Goal: Task Accomplishment & Management: Complete application form

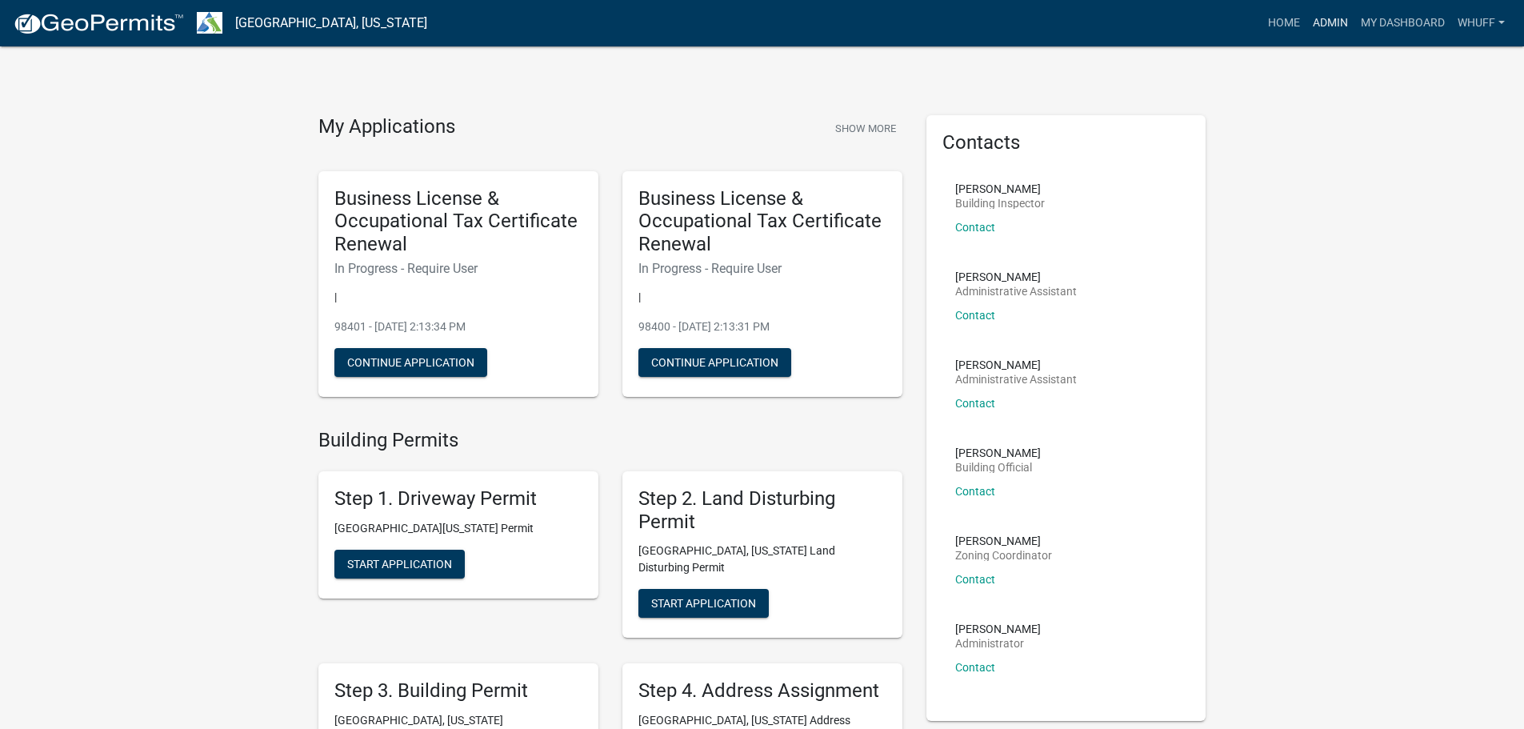
click at [1309, 20] on link "Admin" at bounding box center [1331, 23] width 48 height 30
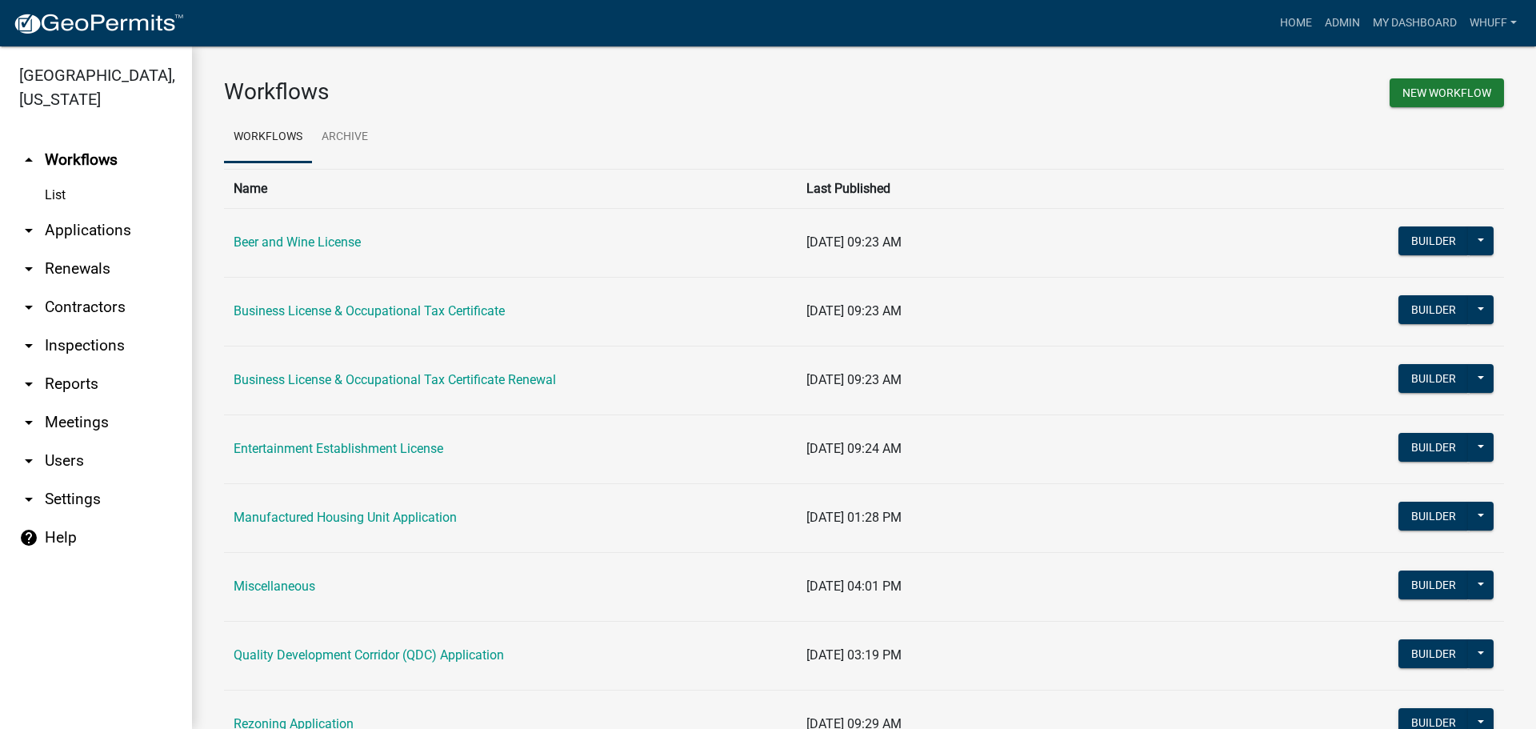
click at [97, 211] on link "arrow_drop_down Applications" at bounding box center [96, 230] width 192 height 38
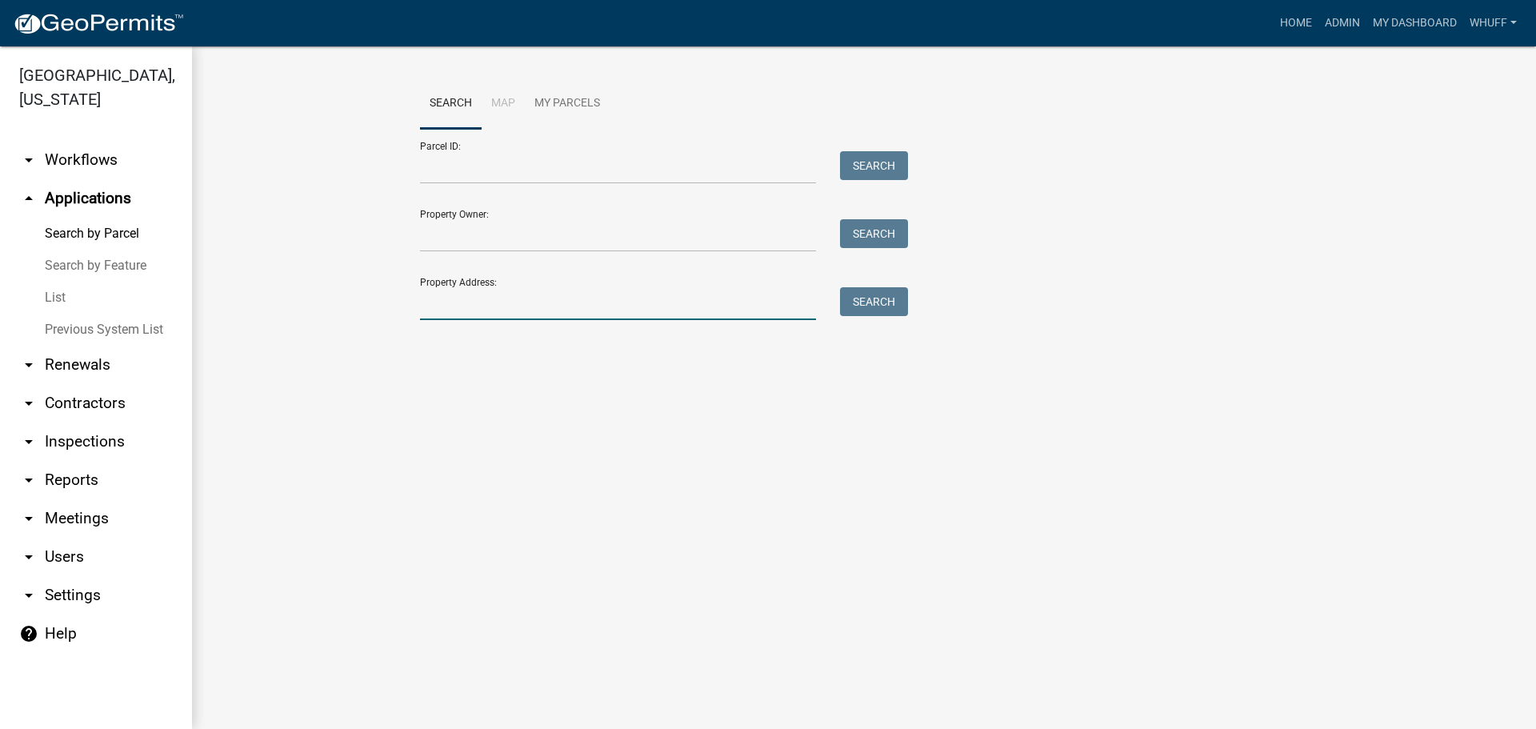
click at [533, 295] on input "Property Address:" at bounding box center [618, 303] width 396 height 33
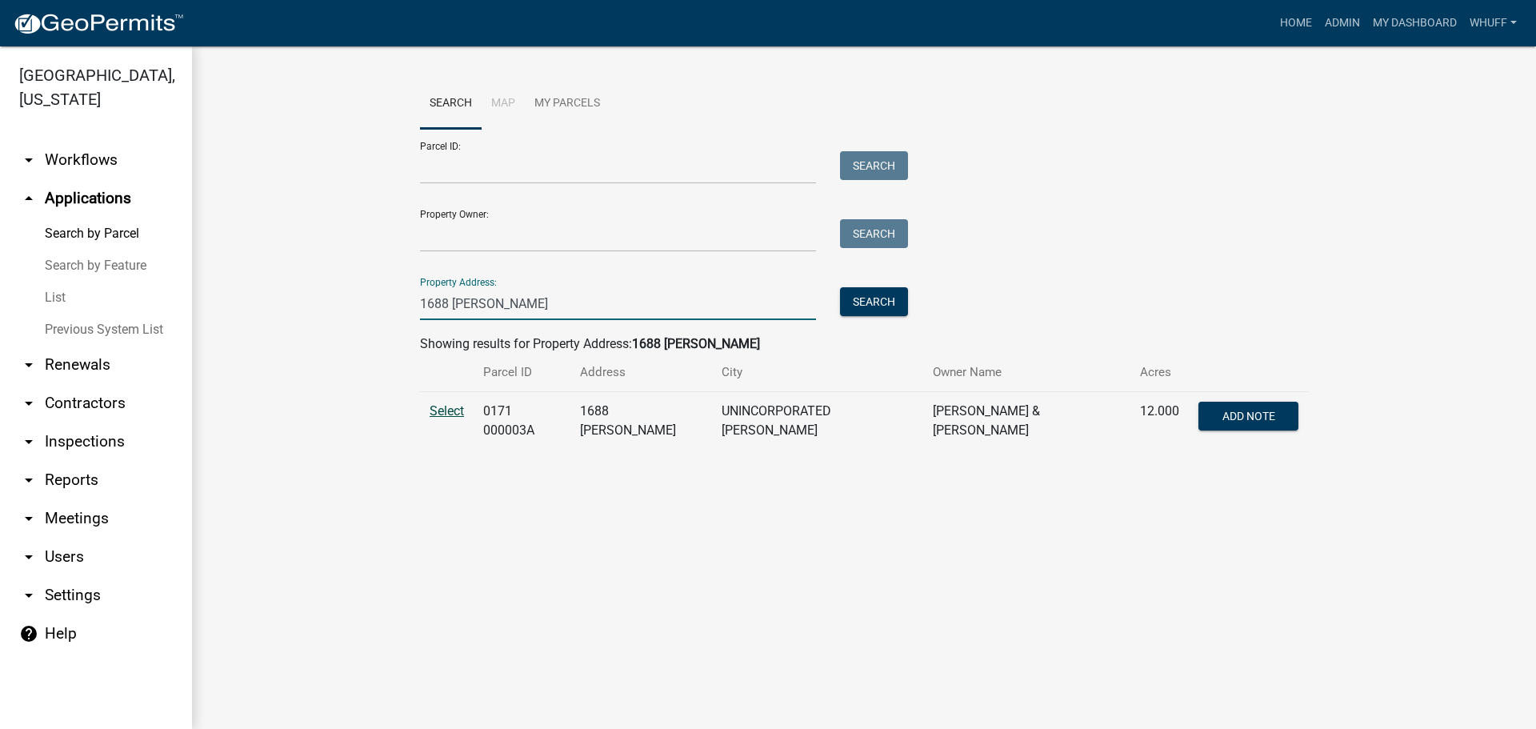
type input "1688 [PERSON_NAME]"
click at [443, 407] on span "Select" at bounding box center [447, 410] width 34 height 15
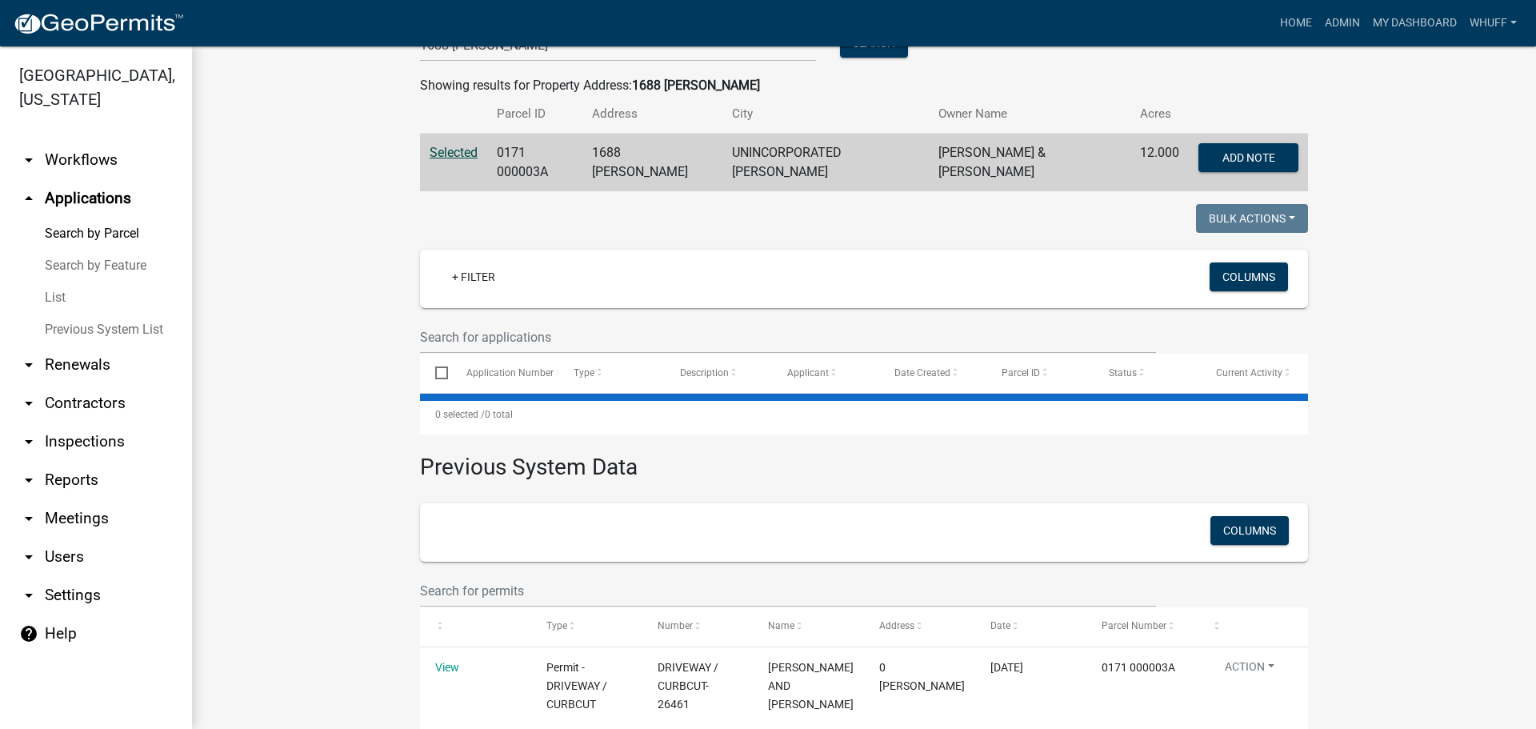
scroll to position [326, 0]
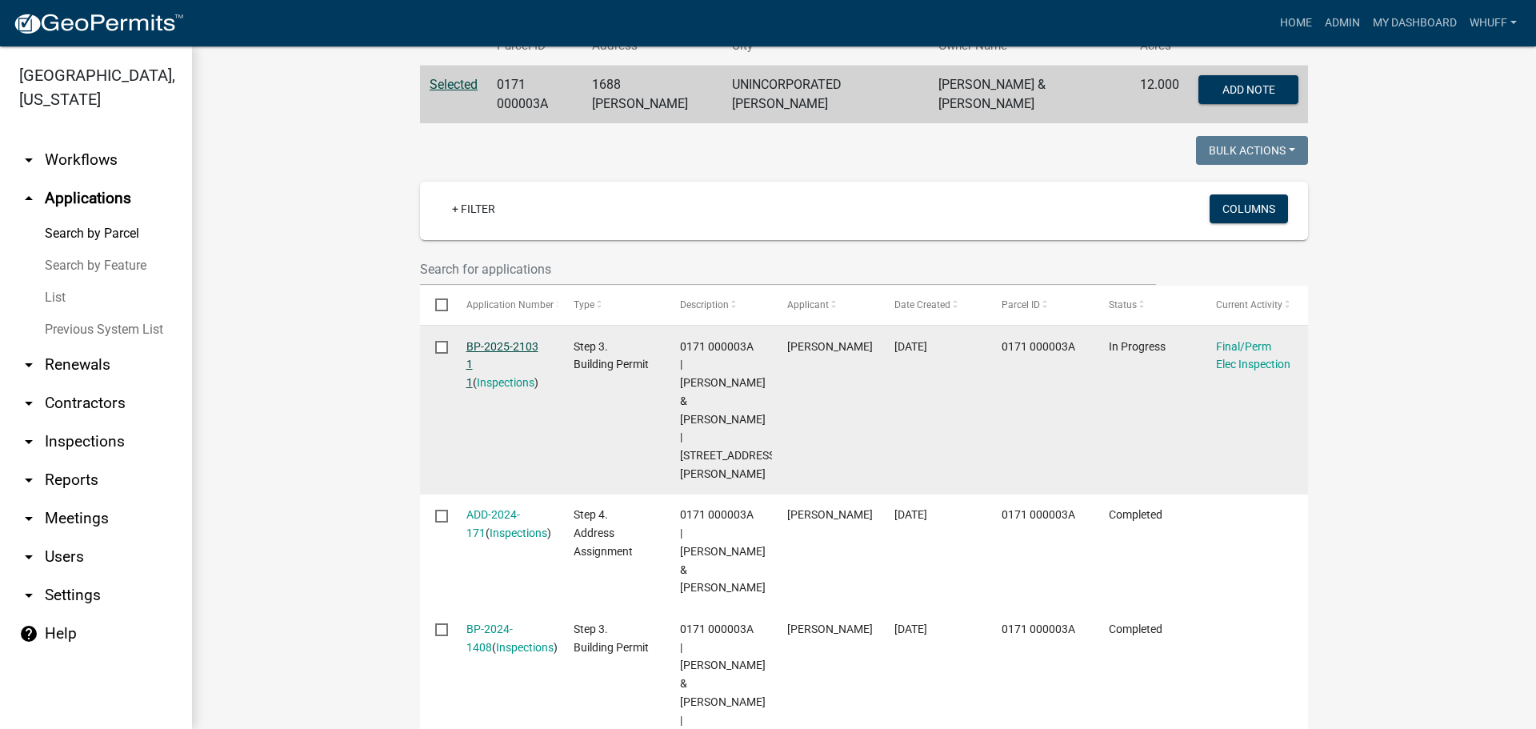
click at [515, 340] on link "BP-2025-2103 1 1" at bounding box center [503, 365] width 72 height 50
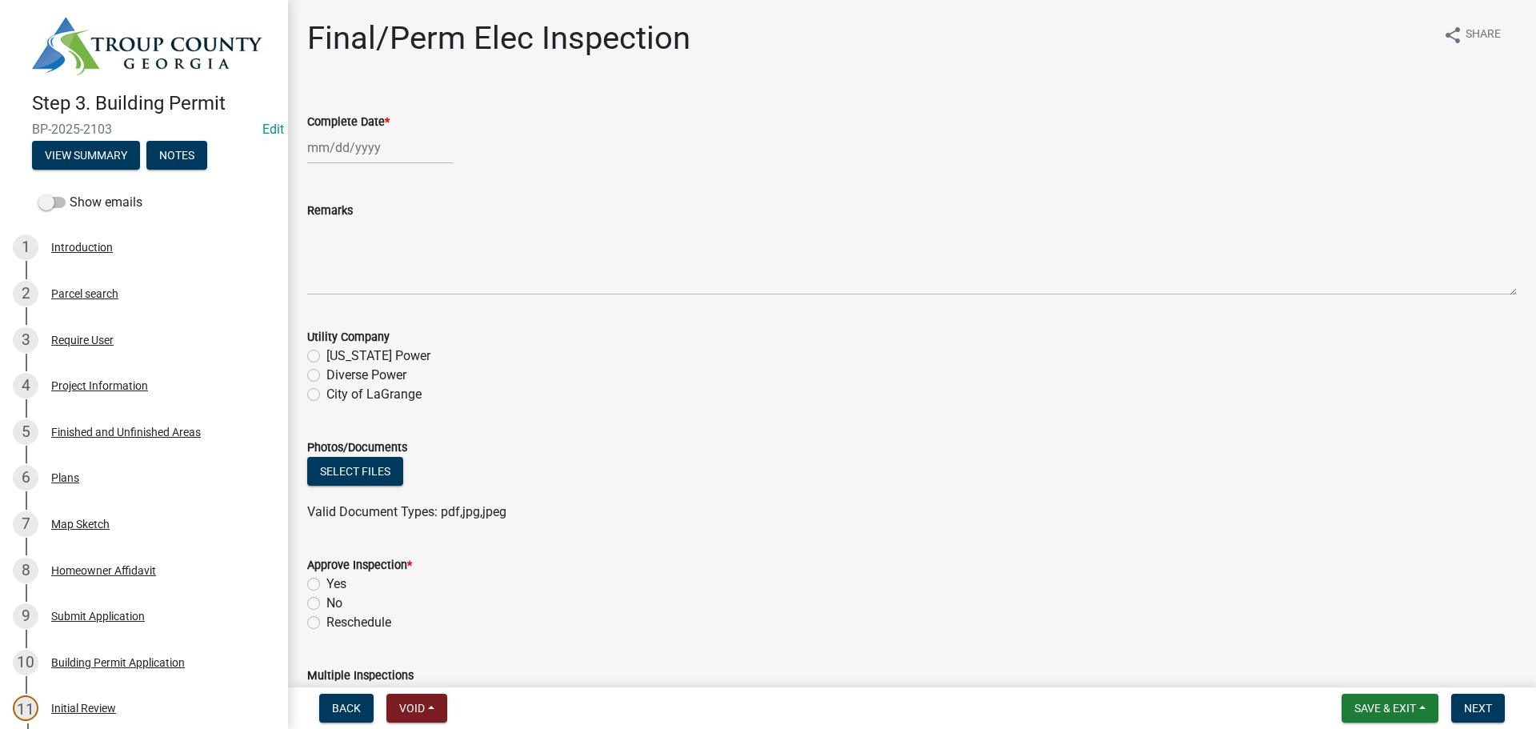
click at [355, 147] on div at bounding box center [380, 147] width 146 height 33
select select "9"
select select "2025"
click at [424, 279] on div "19" at bounding box center [426, 284] width 26 height 26
type input "[DATE]"
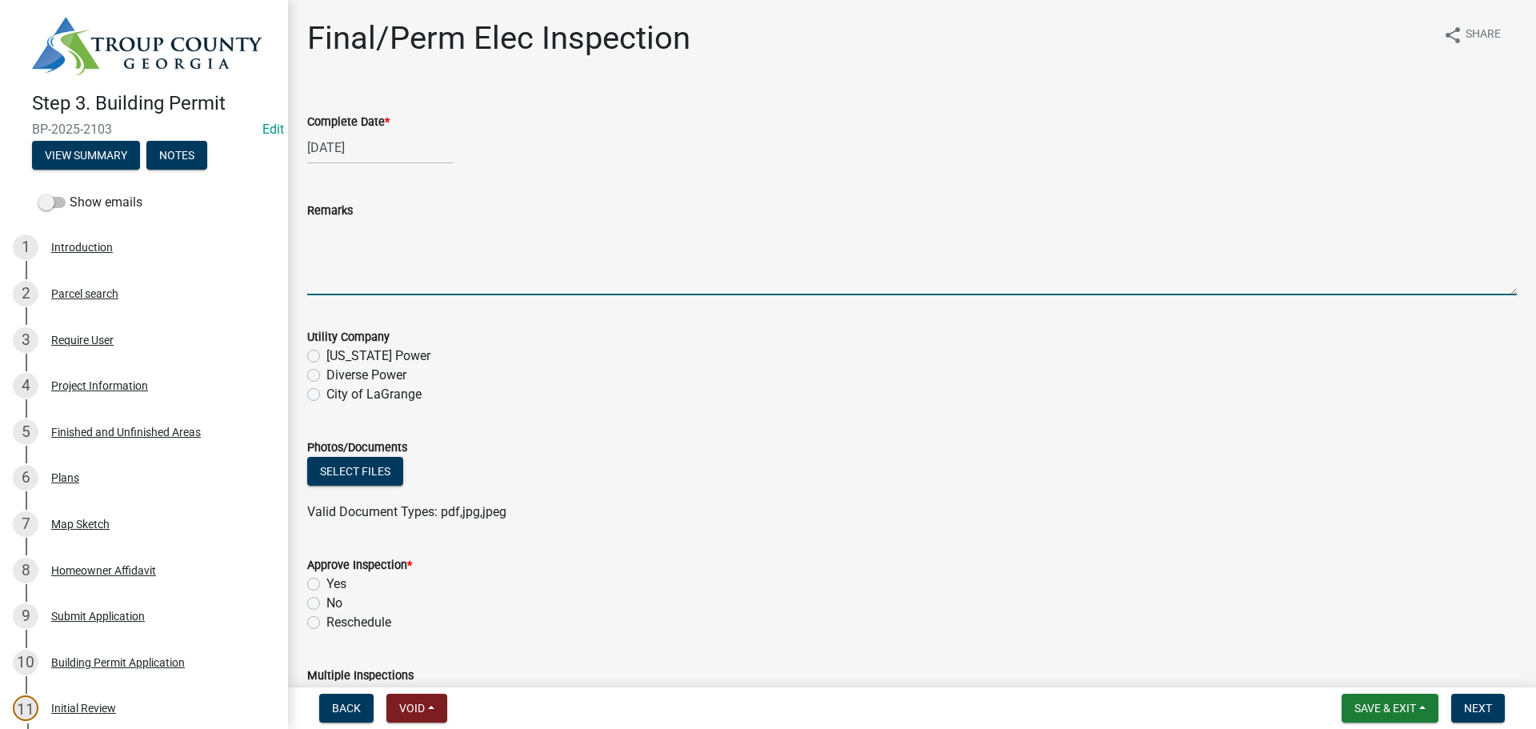
click at [427, 246] on textarea "Remarks" at bounding box center [912, 257] width 1210 height 75
type textarea "Wrong inspection requested"
click at [327, 603] on label "No" at bounding box center [334, 603] width 16 height 19
click at [327, 603] on input "No" at bounding box center [331, 599] width 10 height 10
radio input "true"
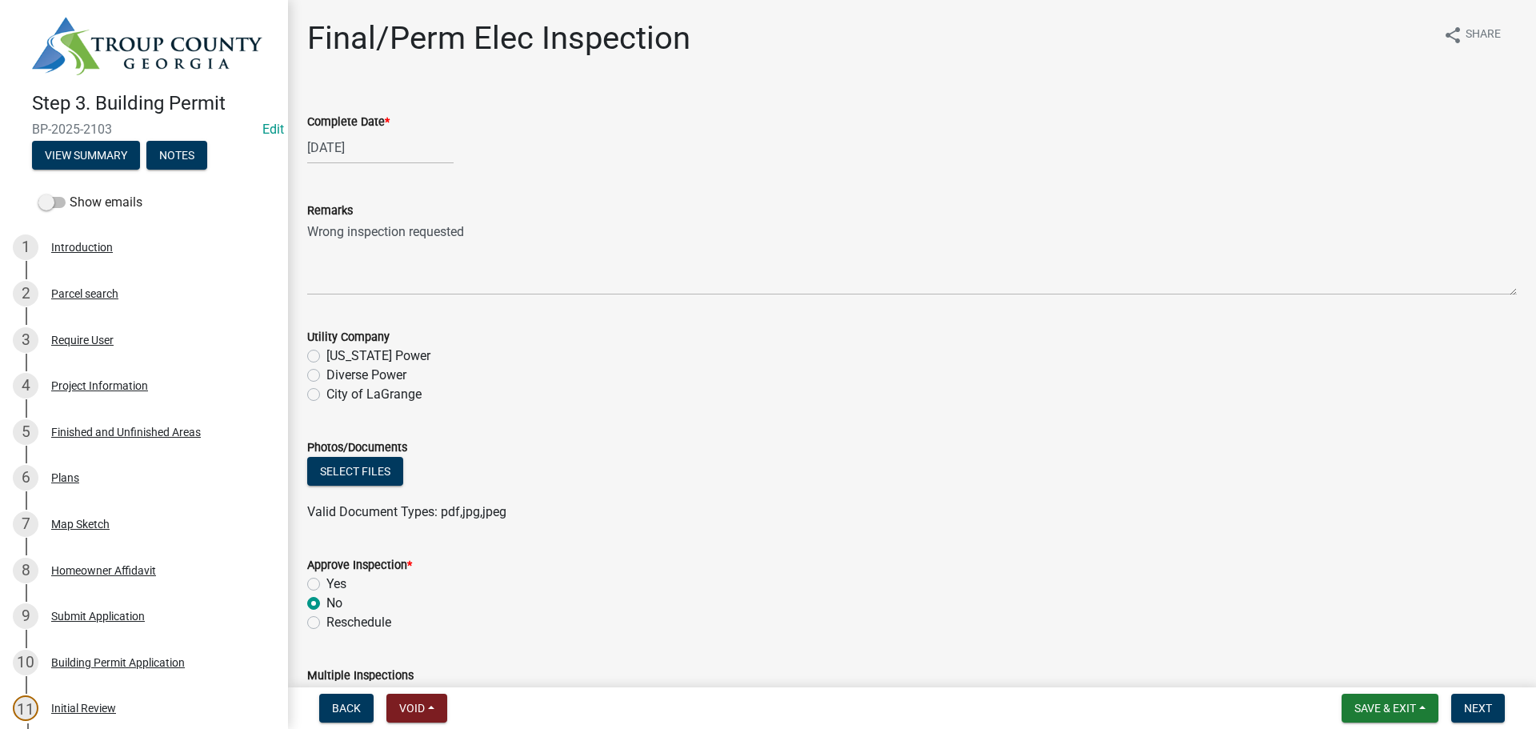
click at [993, 412] on wm-data-entity-input "Utility Company [US_STATE] Power Diverse Power City of [GEOGRAPHIC_DATA]" at bounding box center [912, 363] width 1210 height 110
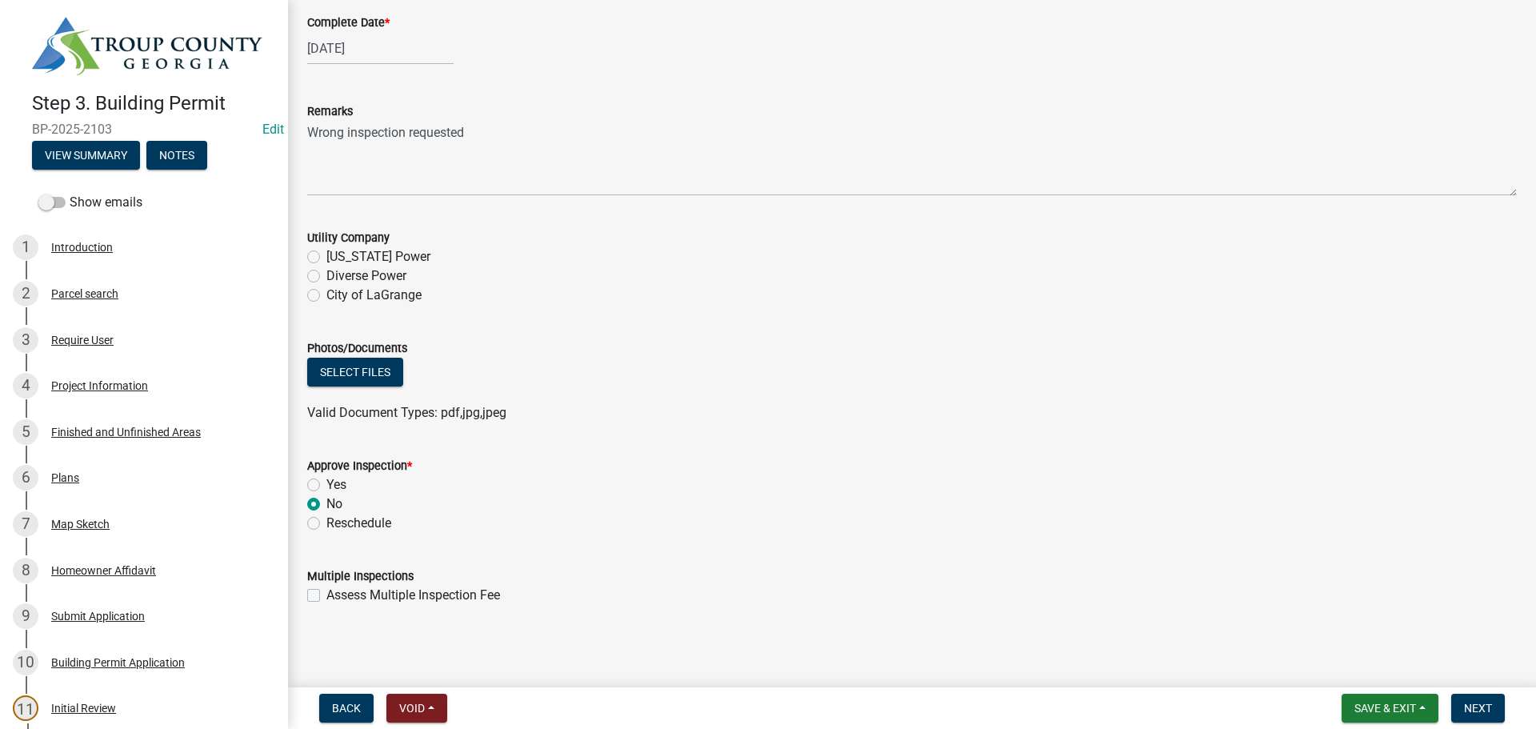
scroll to position [100, 0]
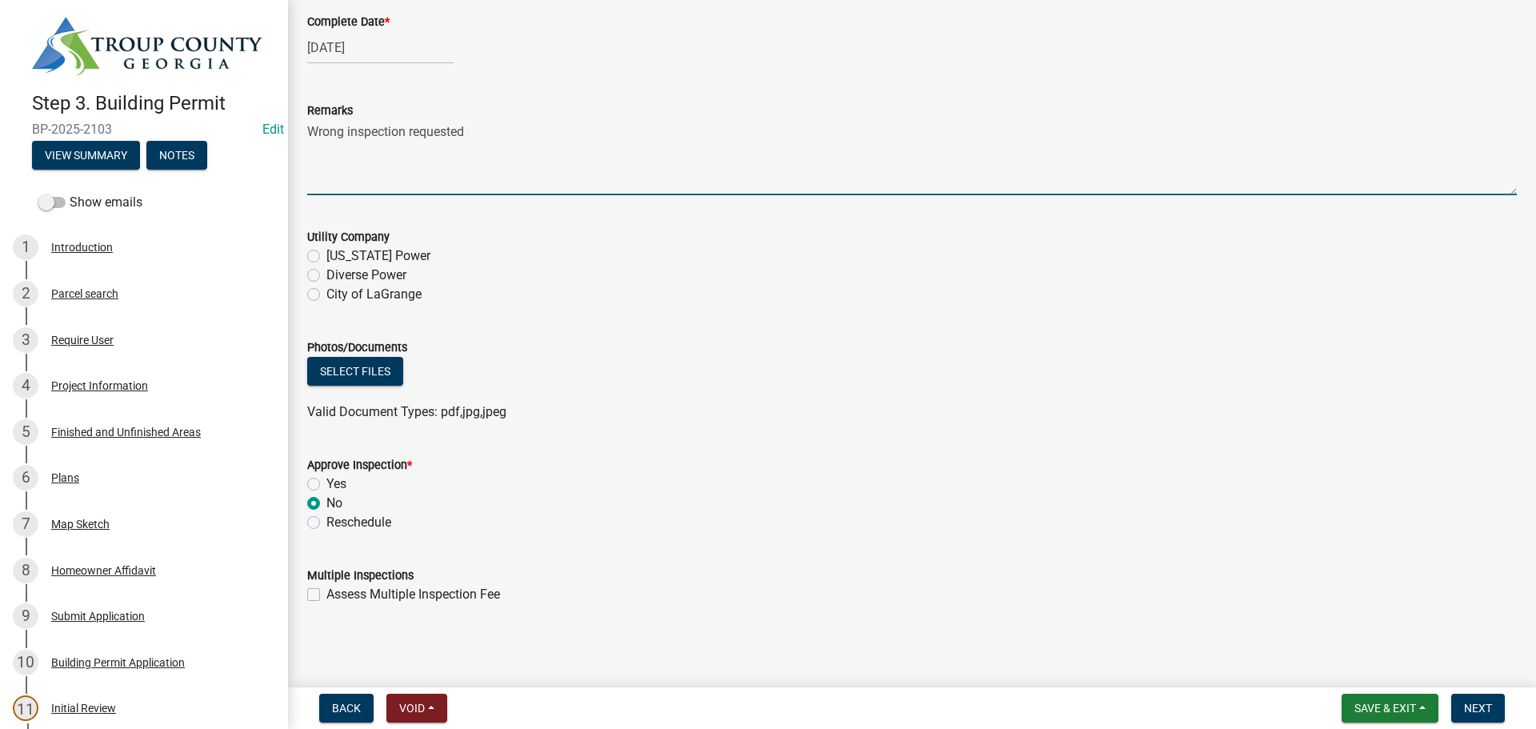
click at [503, 150] on textarea "Wrong inspection requested" at bounding box center [912, 157] width 1210 height 75
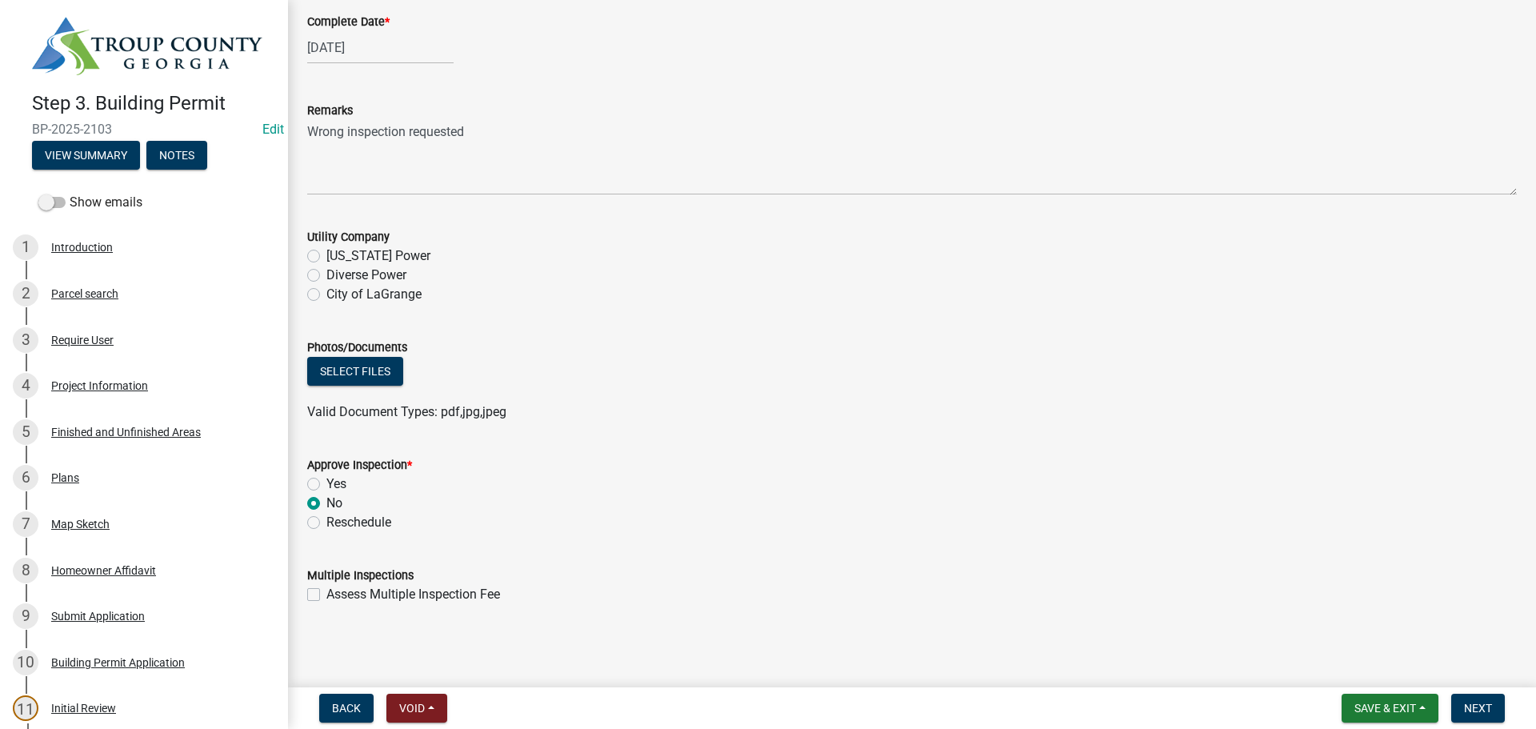
click at [981, 436] on form "Approve Inspection * Yes No Reschedule" at bounding box center [912, 484] width 1210 height 96
click at [1478, 699] on button "Next" at bounding box center [1479, 708] width 54 height 29
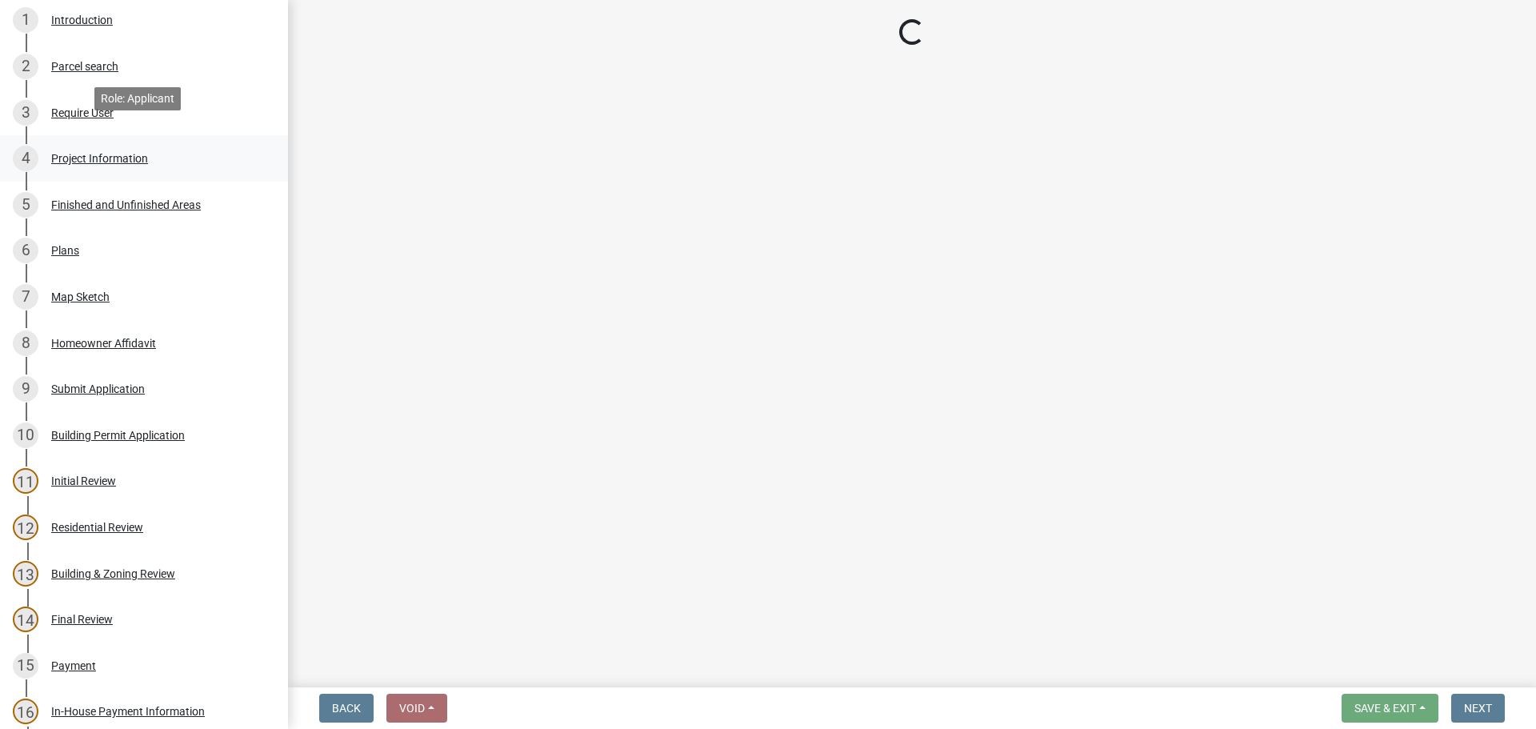
scroll to position [240, 0]
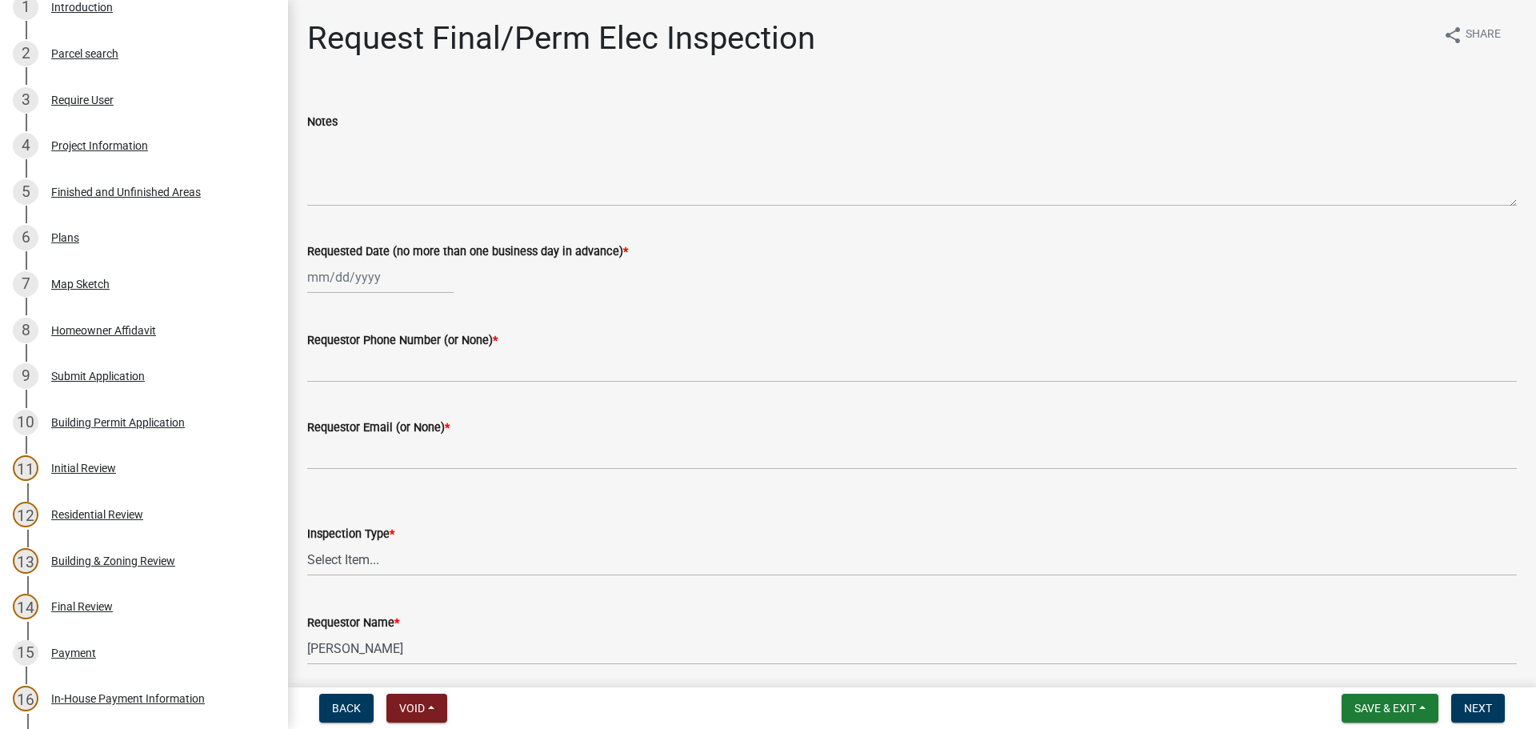
click at [355, 285] on div at bounding box center [380, 277] width 146 height 33
select select "9"
select select "2025"
click at [429, 439] on div "26" at bounding box center [426, 440] width 26 height 26
type input "[DATE]"
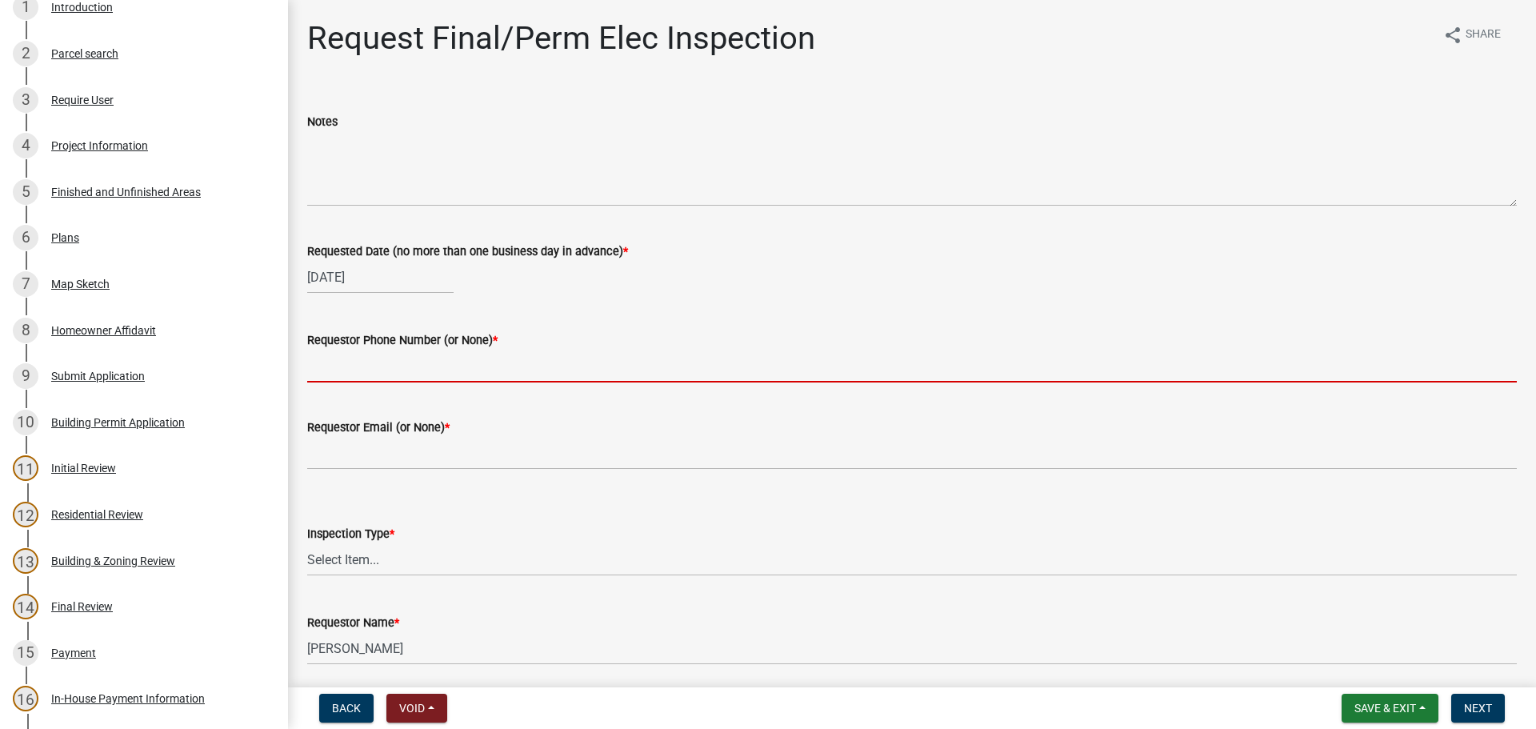
click at [408, 379] on input "Requestor Phone Number (or None) *" at bounding box center [912, 366] width 1210 height 33
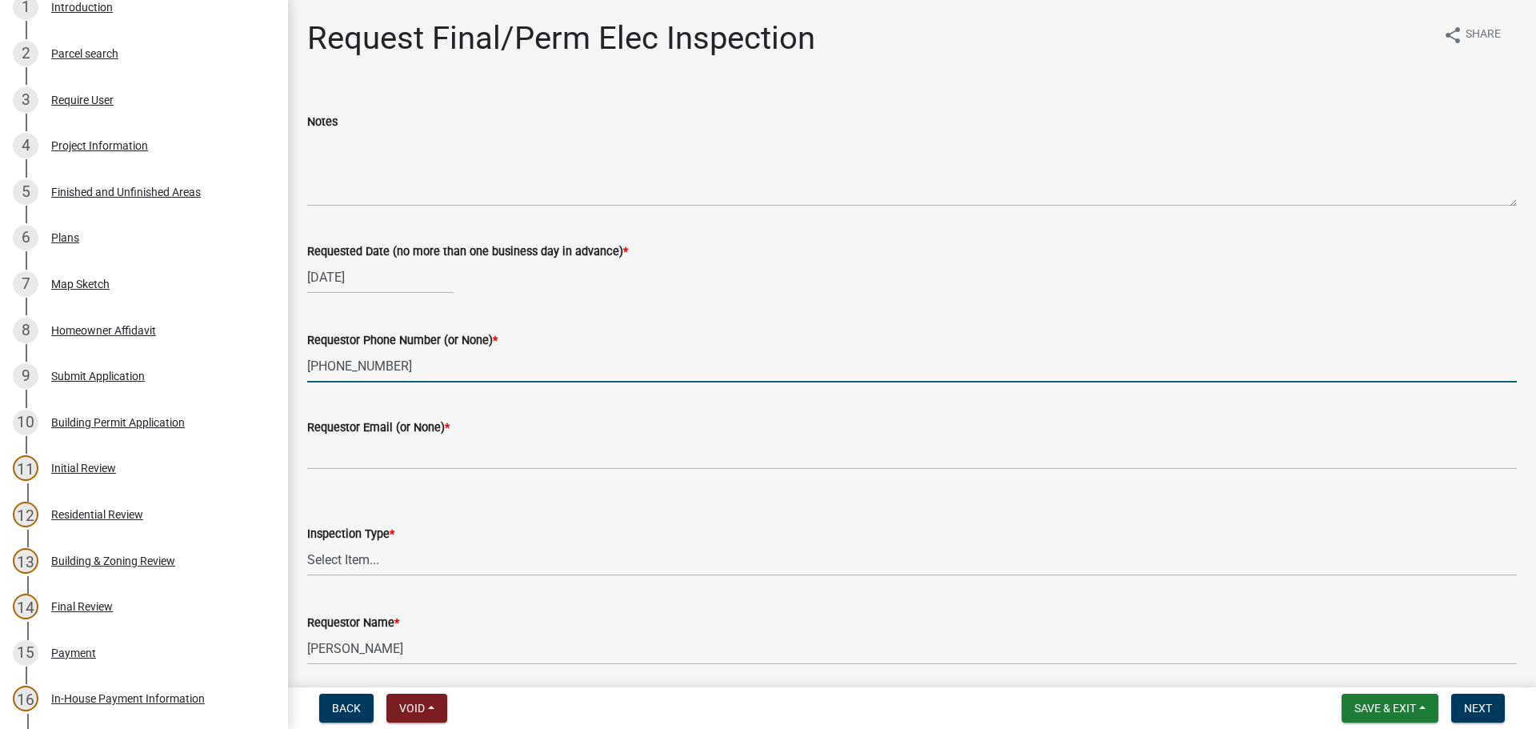
type input "[PHONE_NUMBER]"
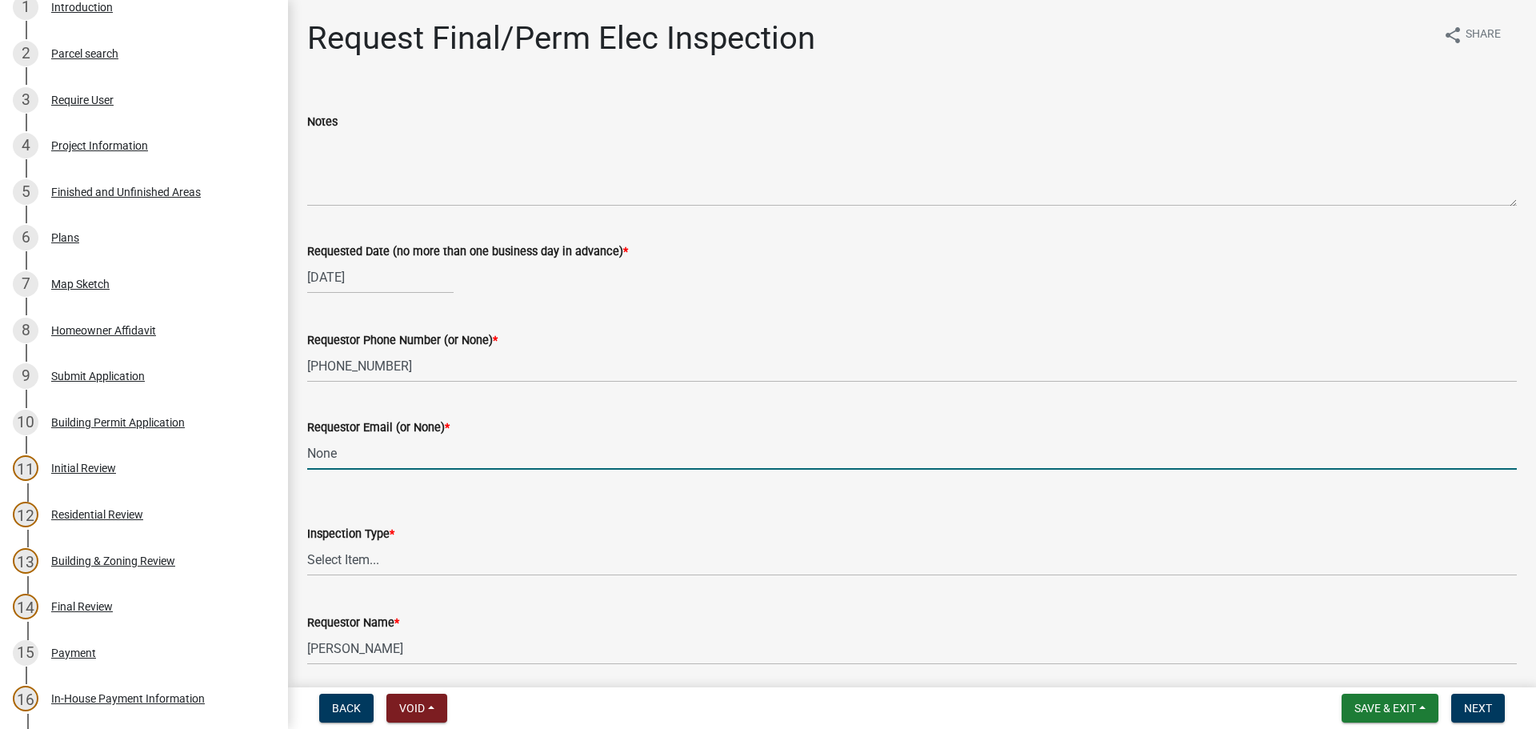
type input "None"
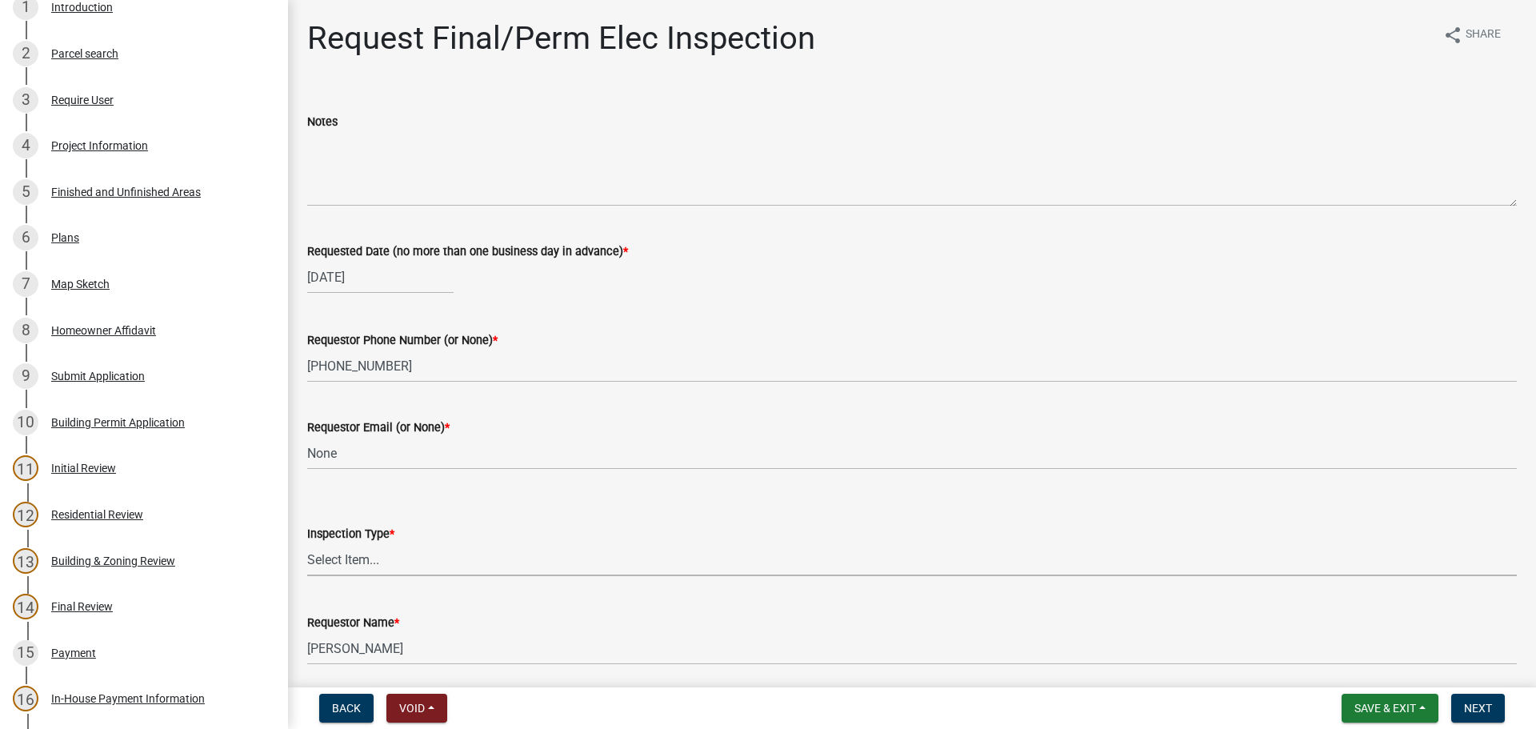
click at [343, 554] on select "Select Item... Final/Permanent Electrical" at bounding box center [912, 559] width 1210 height 33
click at [307, 543] on select "Select Item... Final/Permanent Electrical" at bounding box center [912, 559] width 1210 height 33
select select "15602396-5ec3-4d50-b7ba-128f4fe7a0c1"
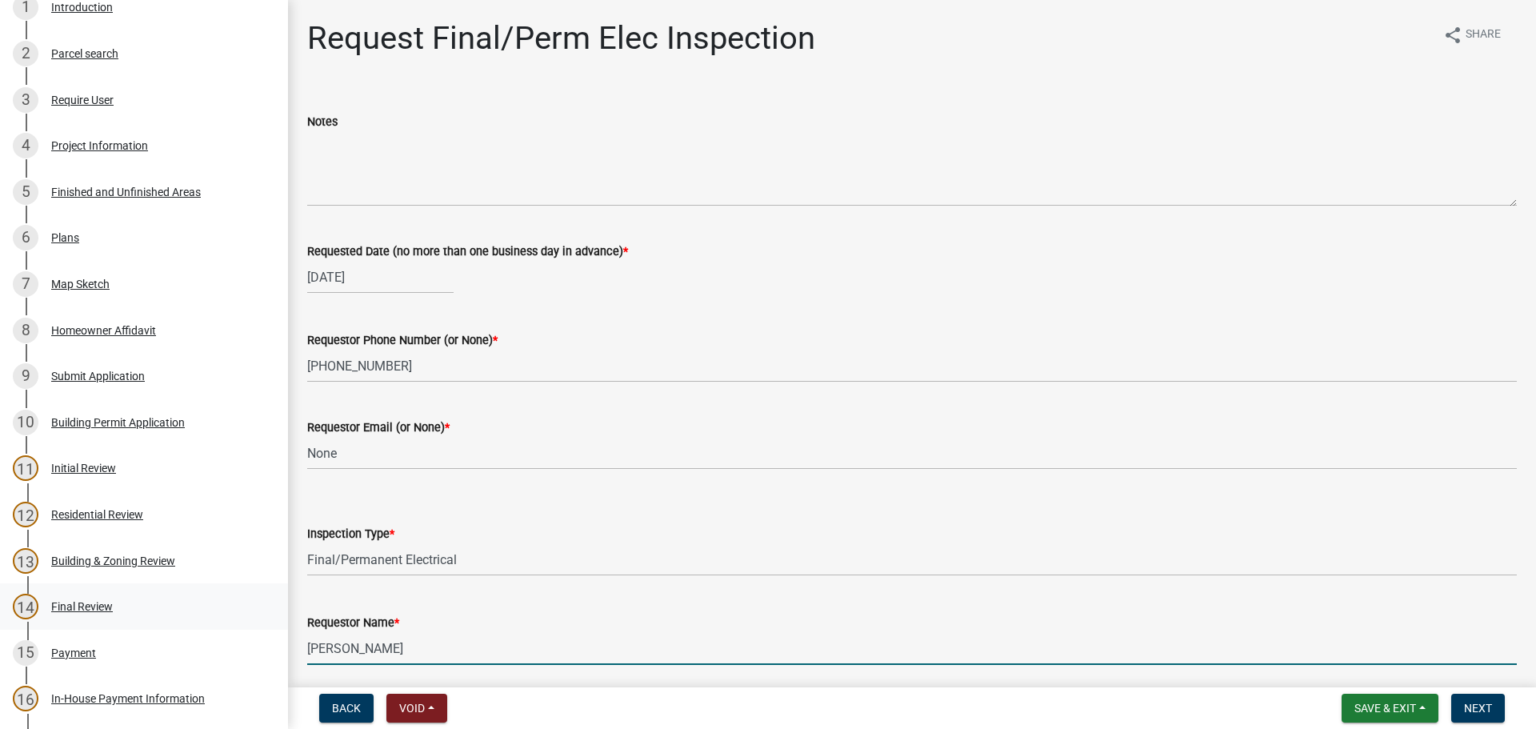
drag, startPoint x: 404, startPoint y: 642, endPoint x: 6, endPoint y: 607, distance: 400.0
click at [0, 619] on div "Step 3. Building Permit BP-2025-2103 Edit View Summary Notes Show emails 1 Intr…" at bounding box center [768, 364] width 1536 height 729
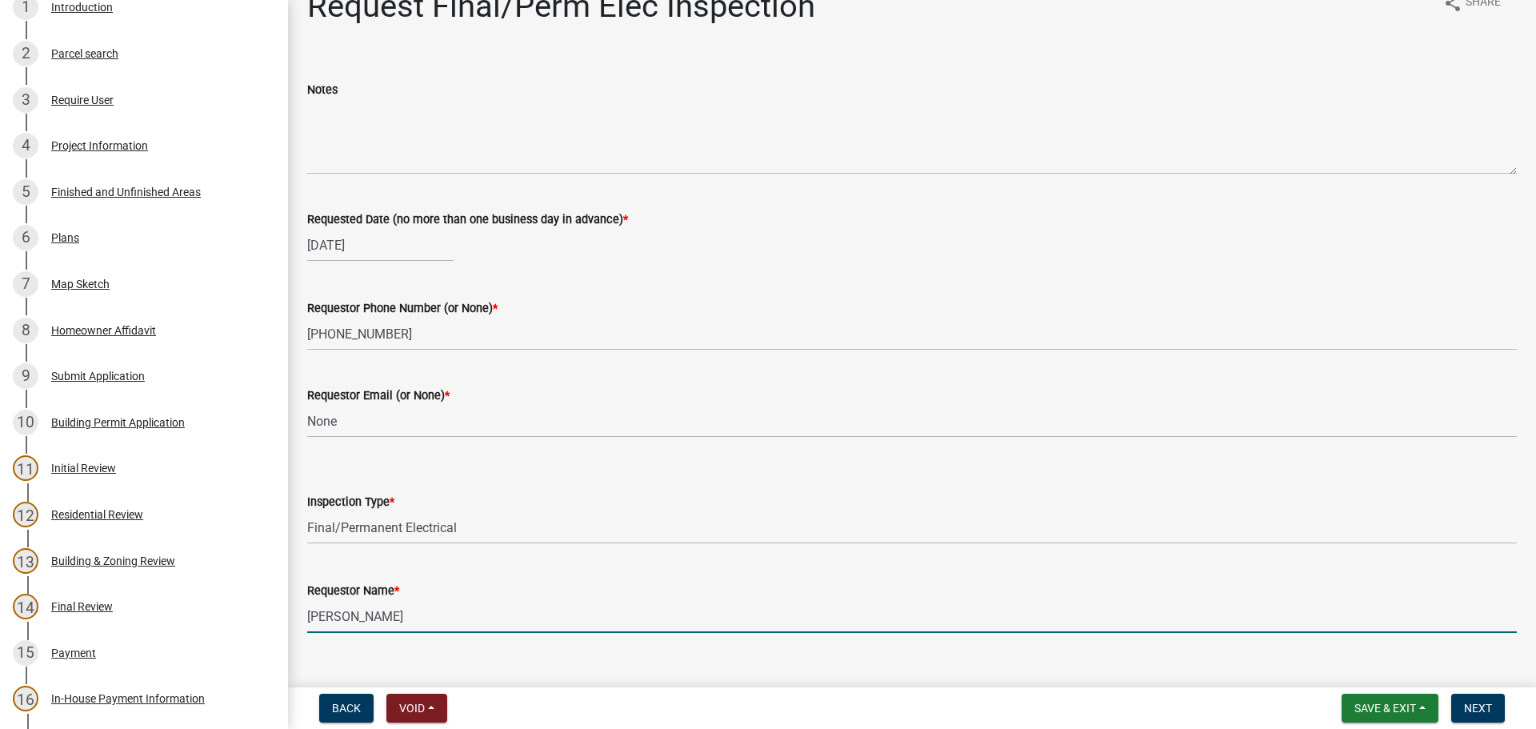
scroll to position [59, 0]
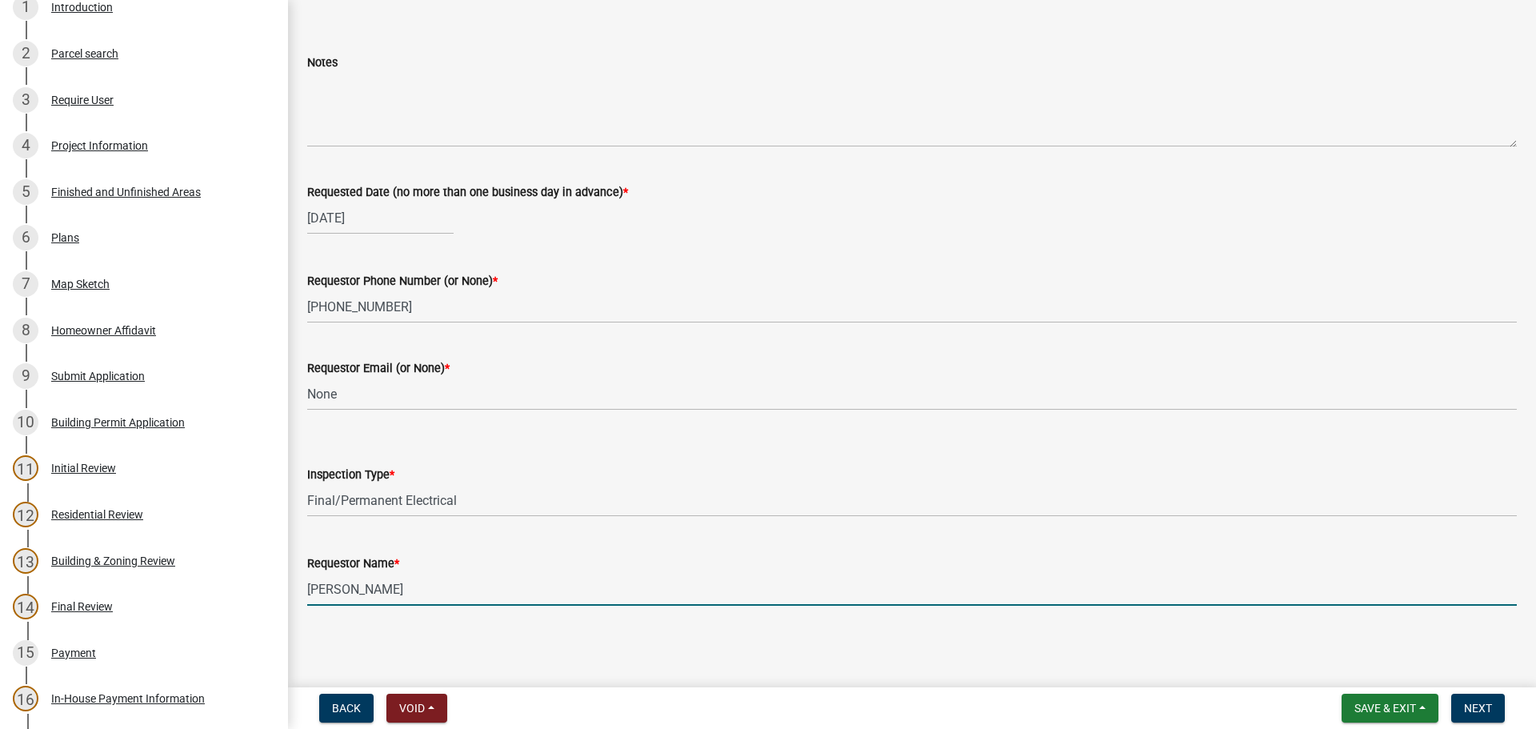
type input "[PERSON_NAME]"
drag, startPoint x: 987, startPoint y: 659, endPoint x: 1039, endPoint y: 627, distance: 60.7
click at [998, 655] on main "Request Final/Perm Elec Inspection share Share Notes Requested Date (no more th…" at bounding box center [912, 340] width 1248 height 681
click at [1100, 605] on input "[PERSON_NAME]" at bounding box center [912, 589] width 1210 height 33
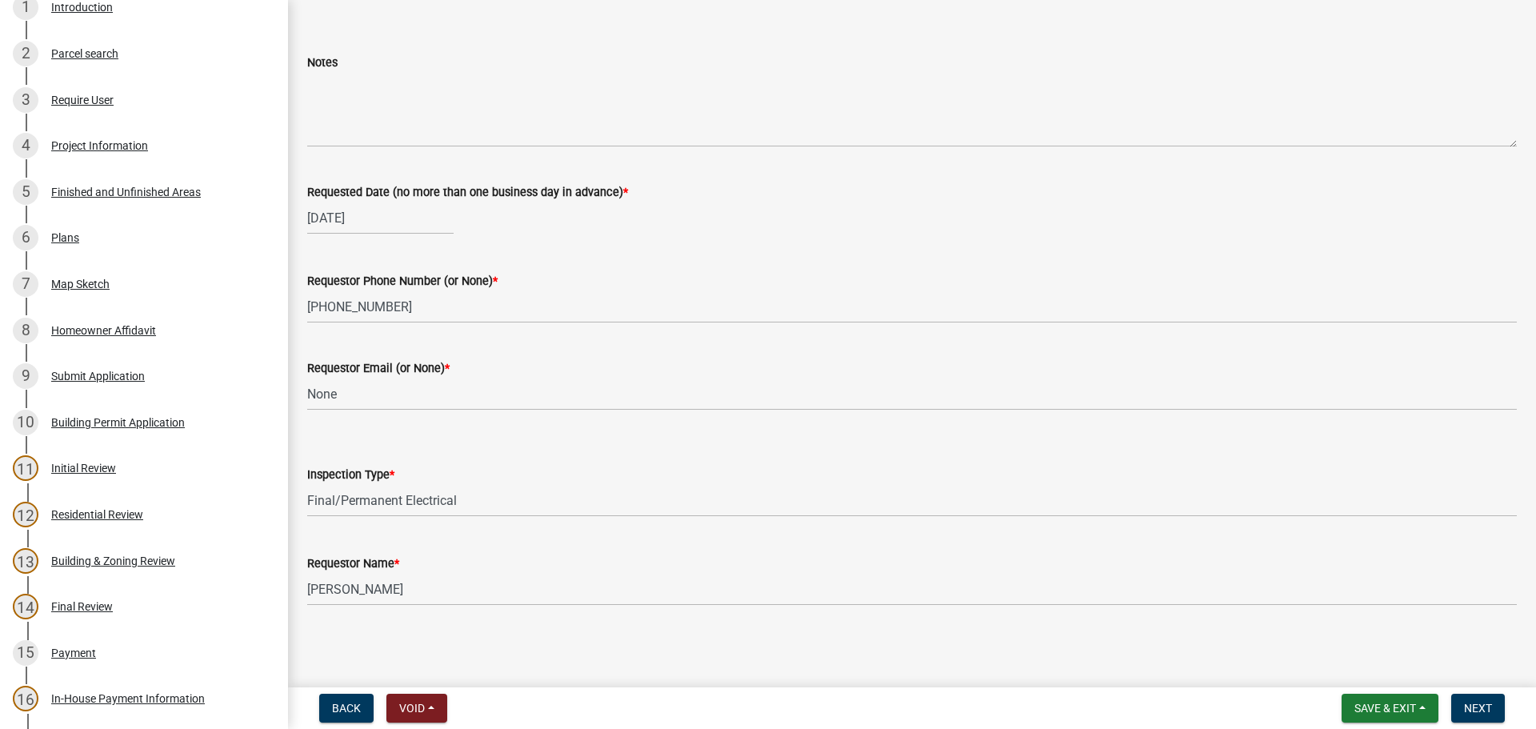
click at [1194, 659] on main "Request Final/Perm Elec Inspection share Share Notes Requested Date (no more th…" at bounding box center [912, 340] width 1248 height 681
click at [1261, 651] on main "Request Final/Perm Elec Inspection share Share Notes Requested Date (no more th…" at bounding box center [912, 340] width 1248 height 681
click at [1472, 717] on button "Next" at bounding box center [1479, 708] width 54 height 29
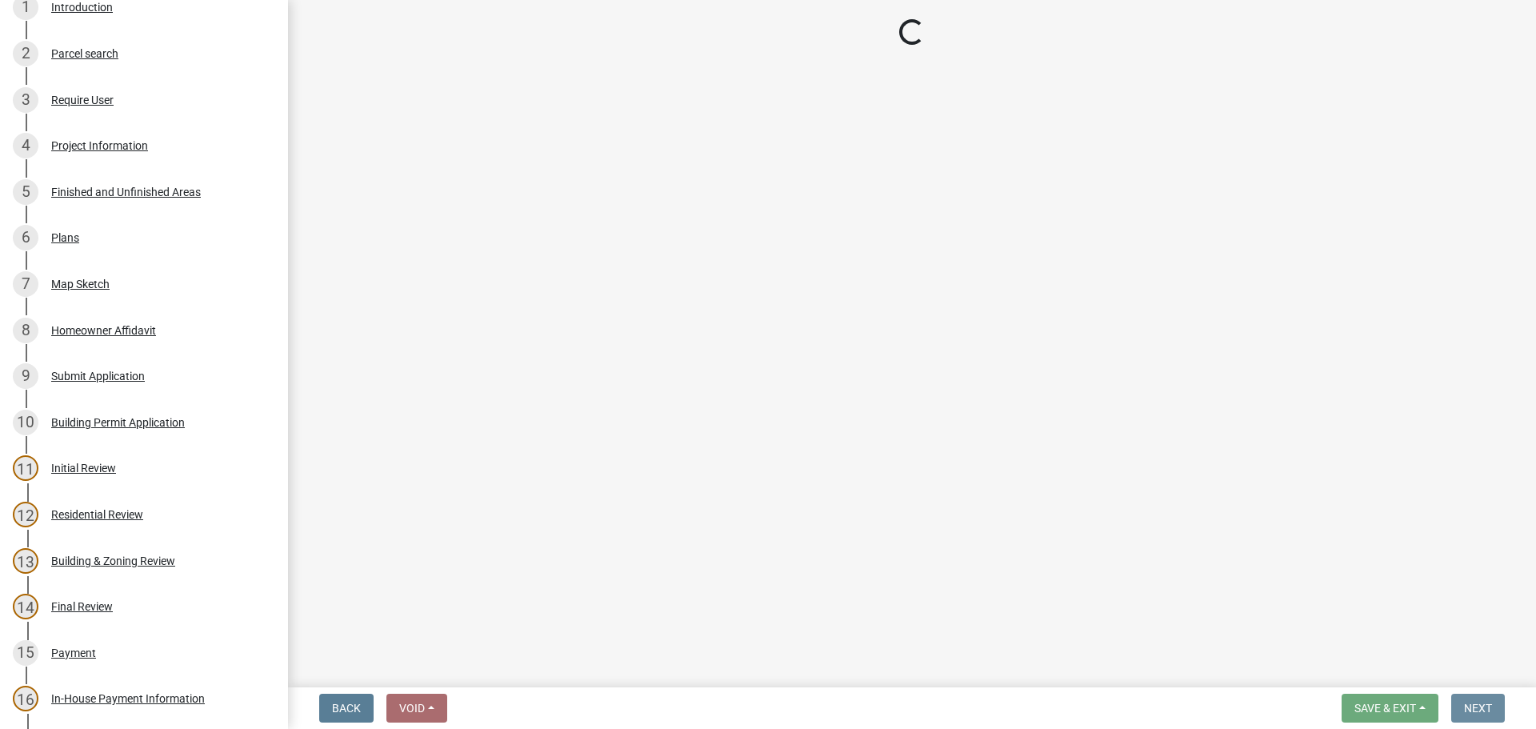
scroll to position [0, 0]
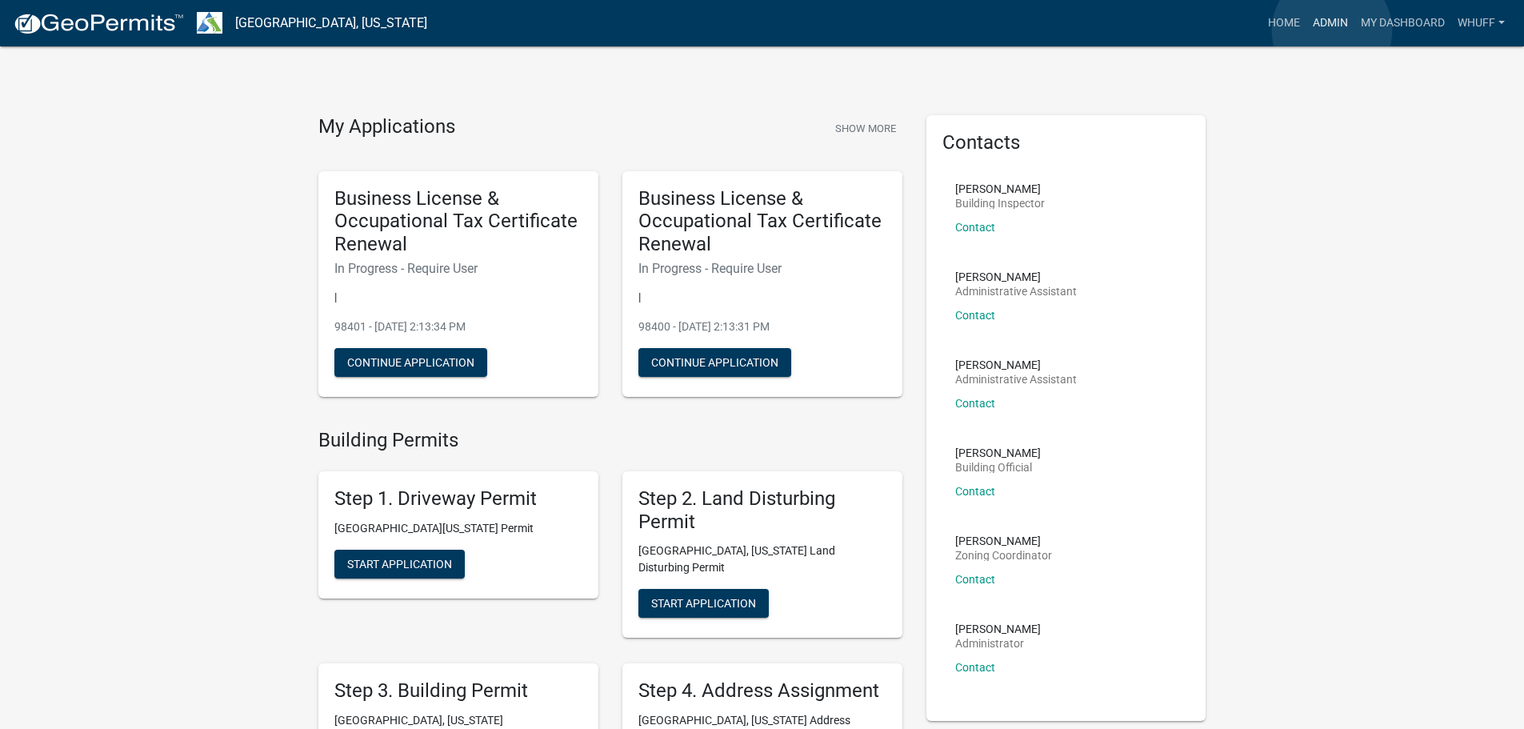
click at [1332, 30] on link "Admin" at bounding box center [1331, 23] width 48 height 30
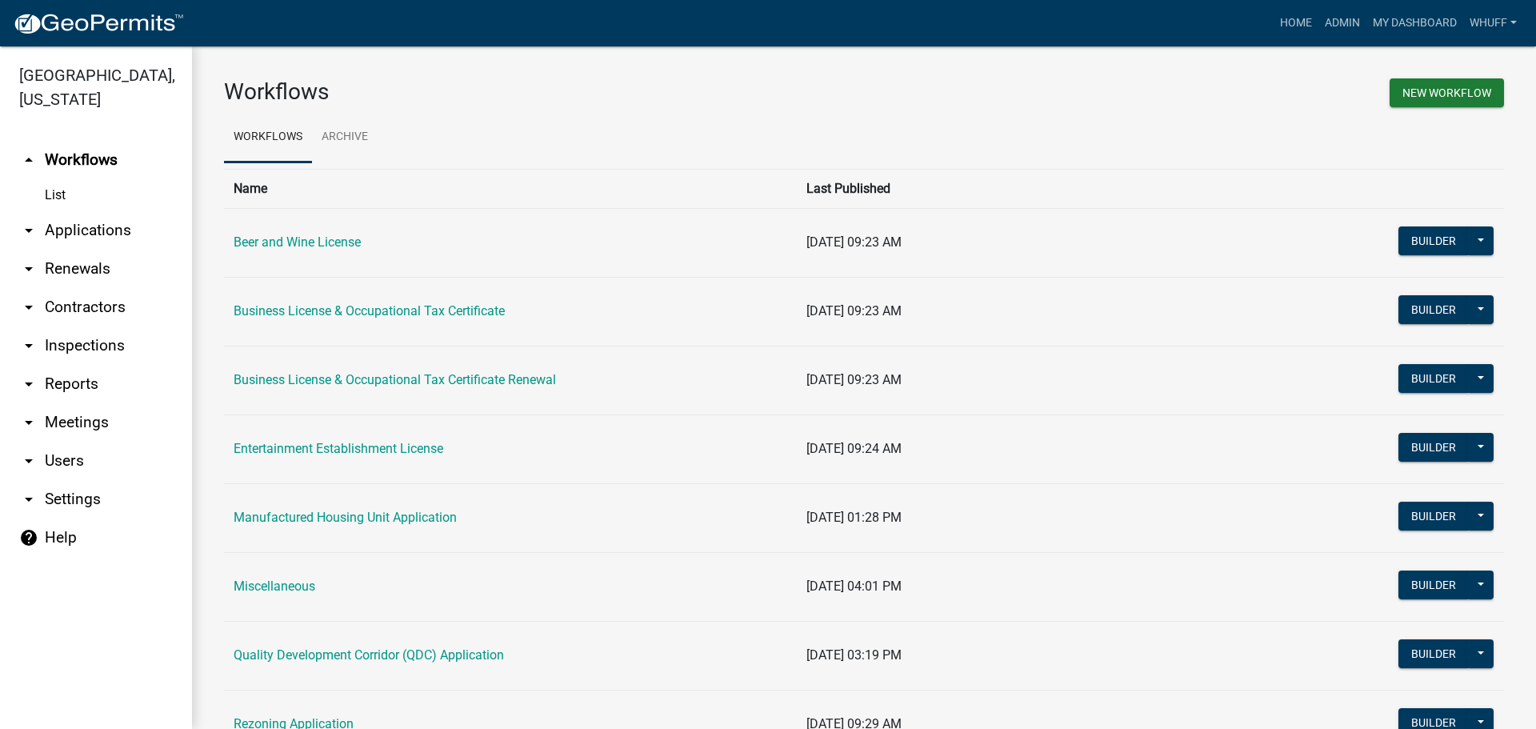
click at [100, 211] on link "arrow_drop_down Applications" at bounding box center [96, 230] width 192 height 38
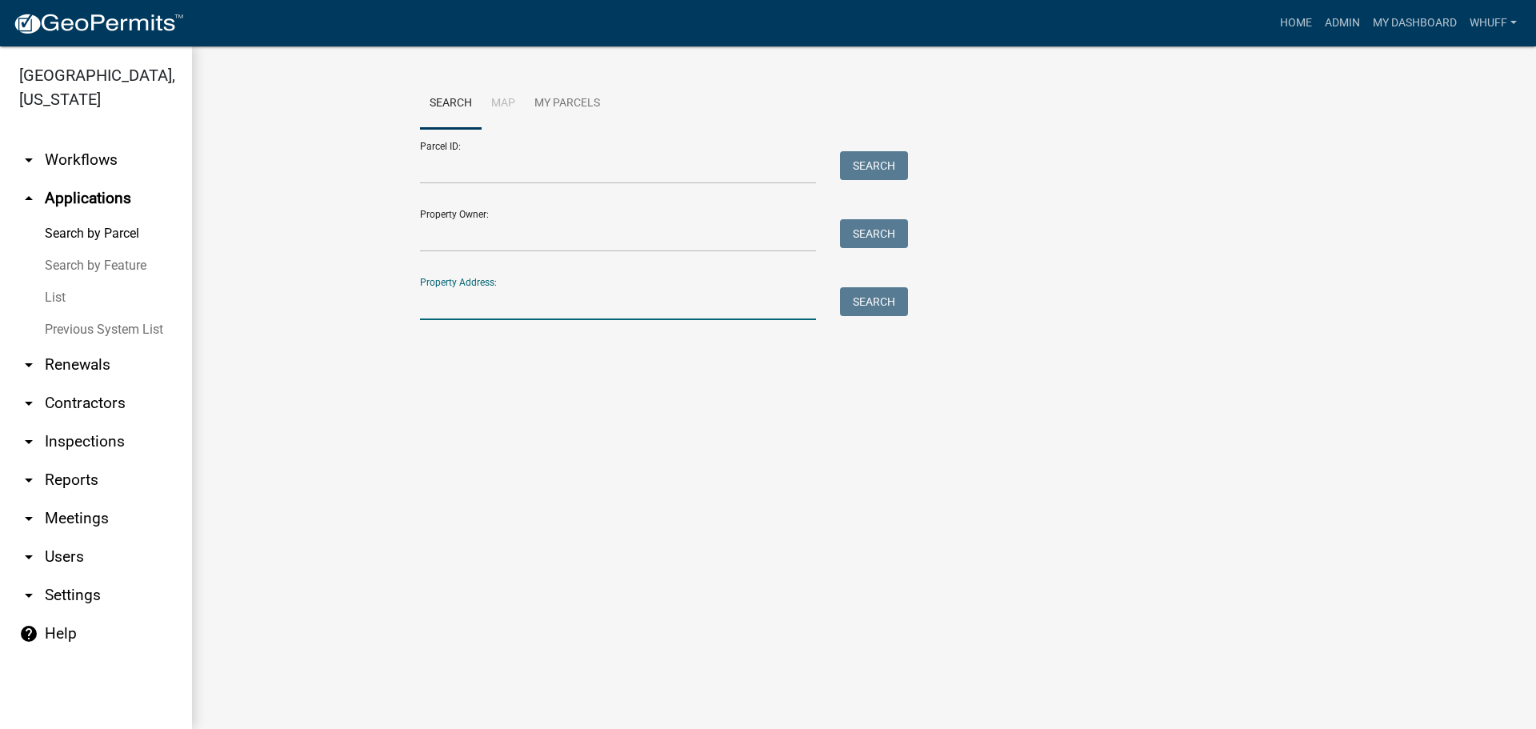
click at [641, 317] on input "Property Address:" at bounding box center [618, 303] width 396 height 33
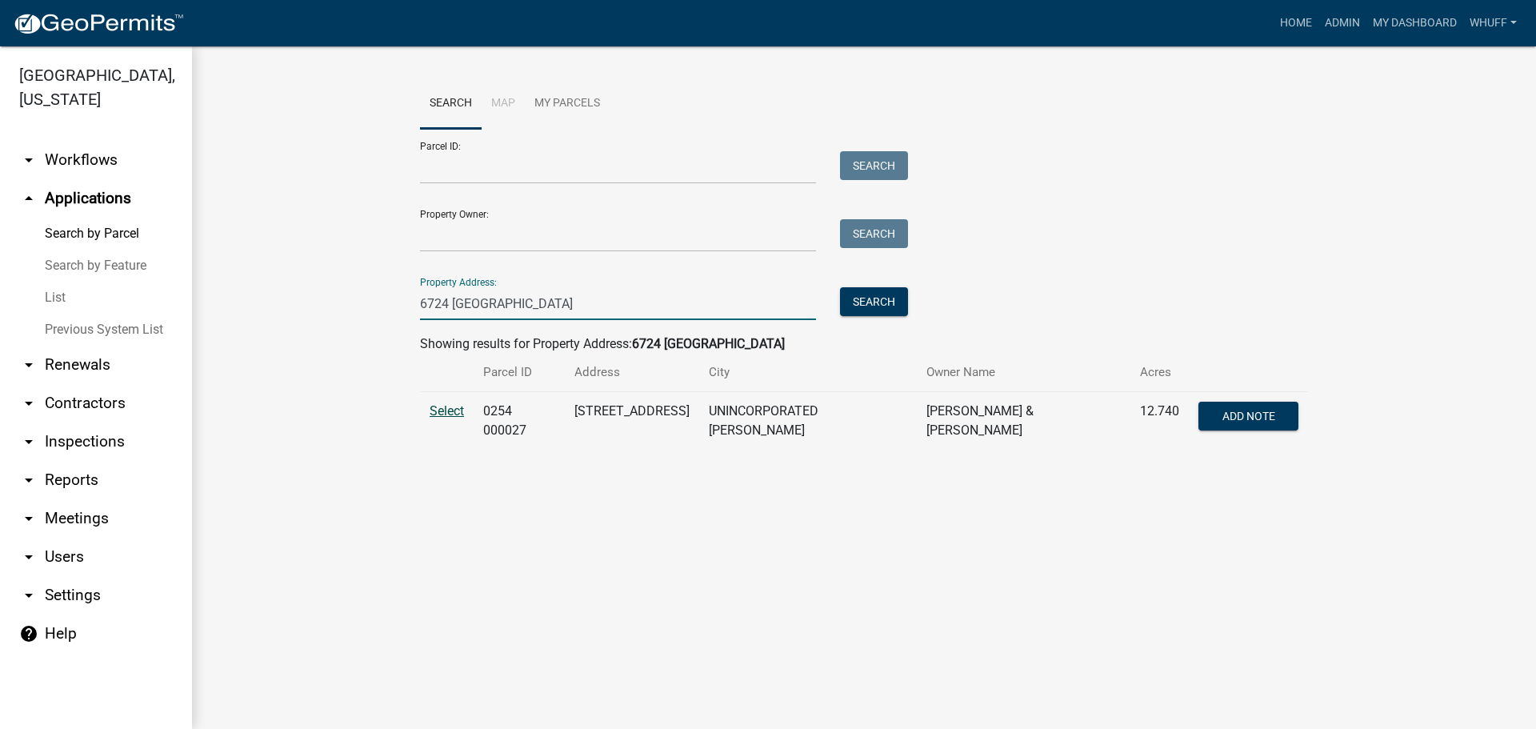
type input "6724 Hogansville"
click at [438, 412] on span "Select" at bounding box center [447, 410] width 34 height 15
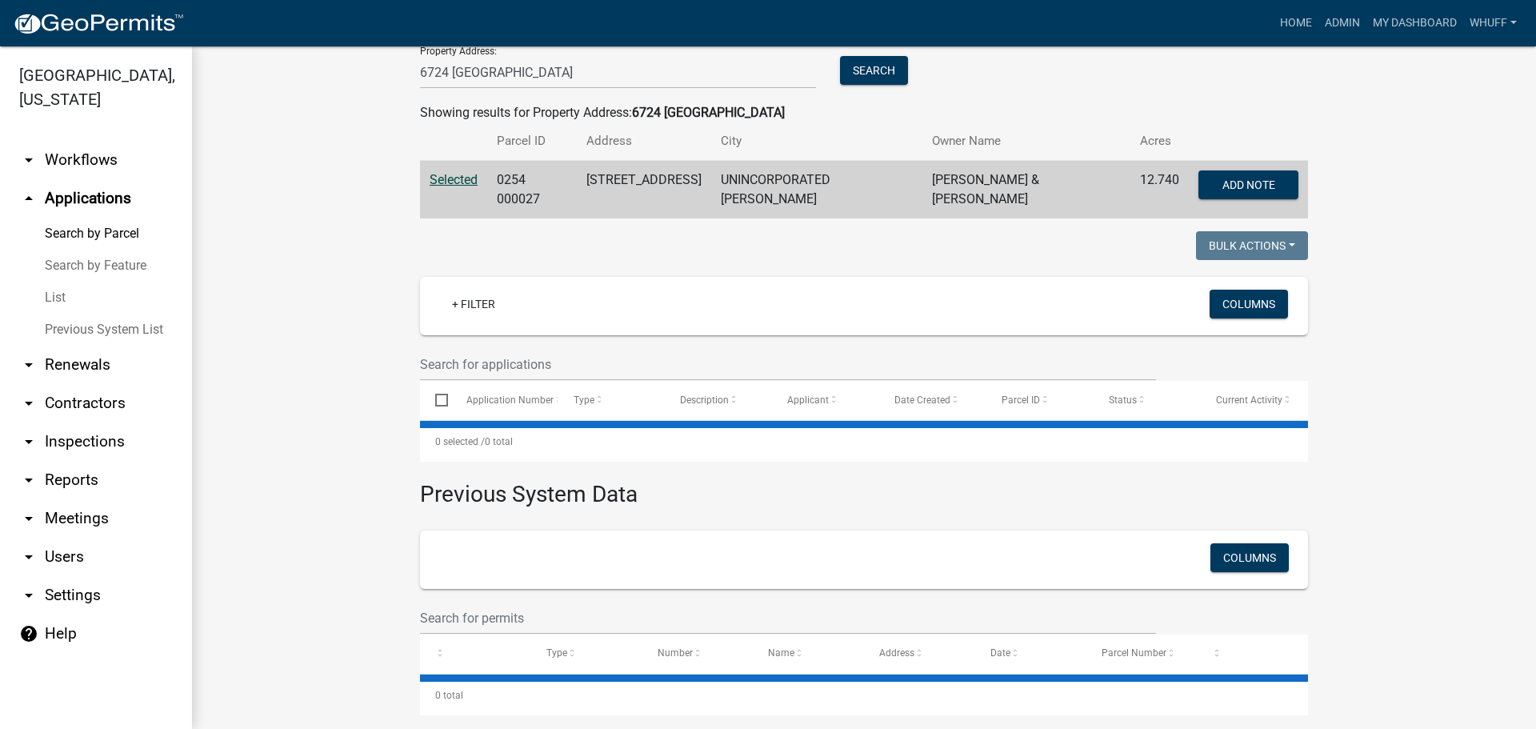
scroll to position [243, 0]
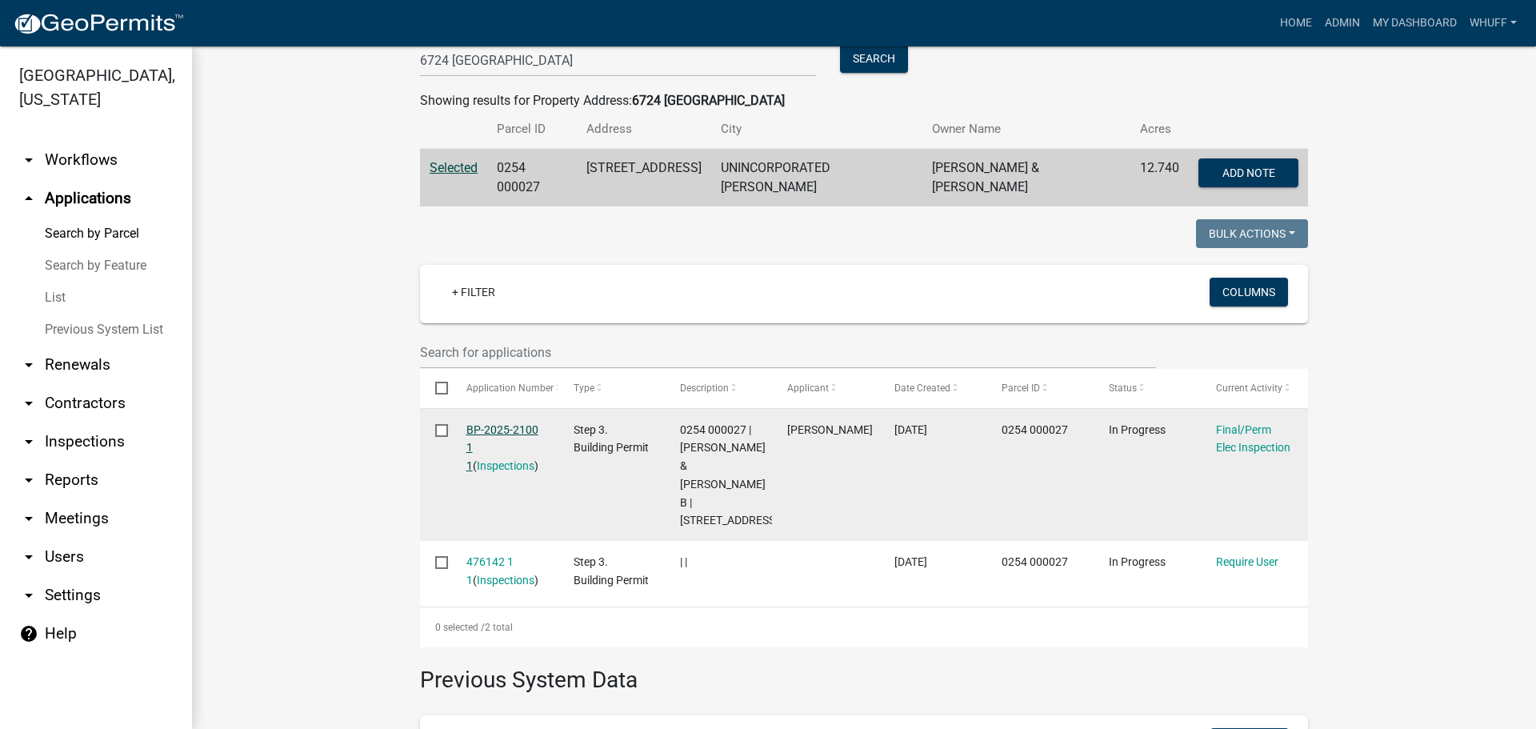
click at [504, 426] on link "BP-2025-2100 1 1" at bounding box center [503, 448] width 72 height 50
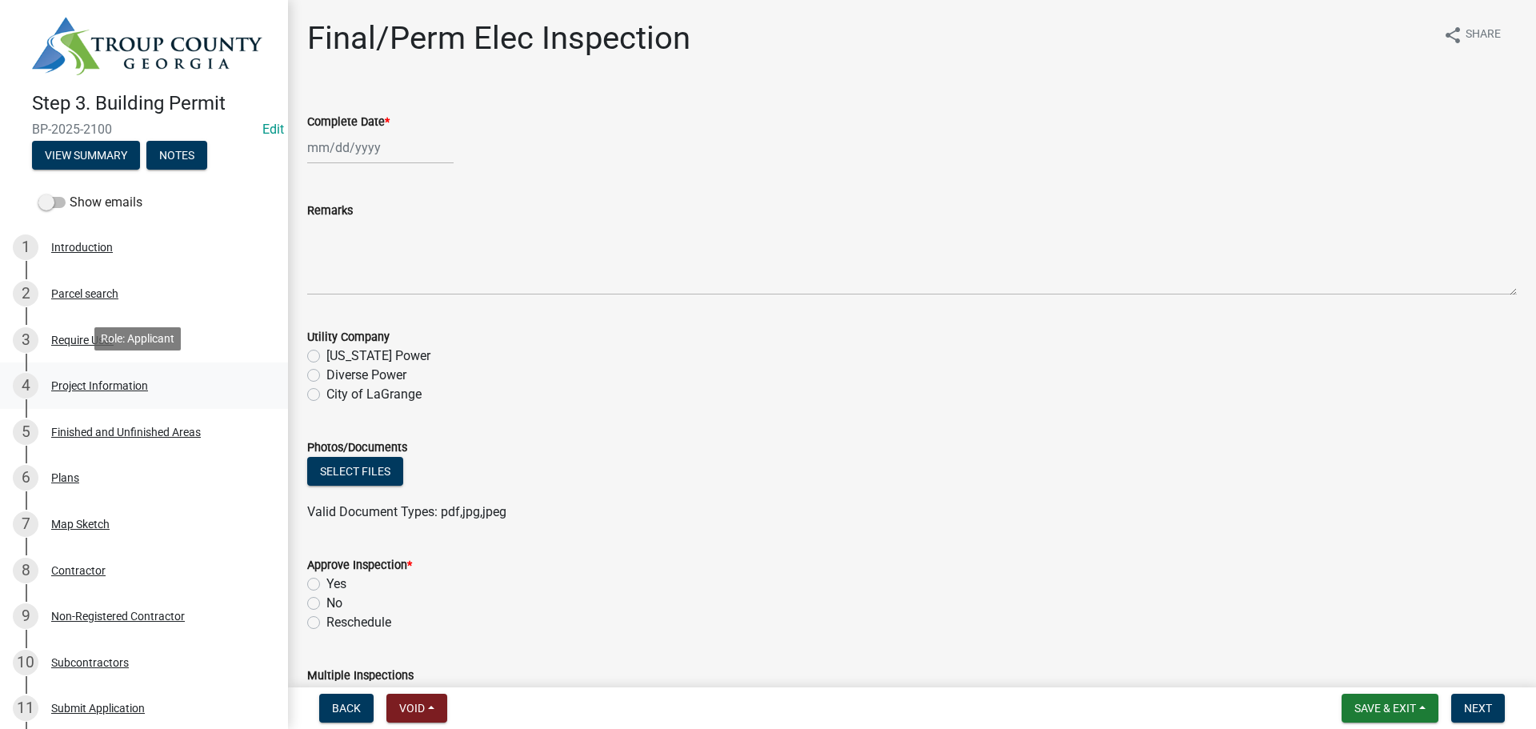
click at [79, 380] on div "Project Information" at bounding box center [99, 385] width 97 height 11
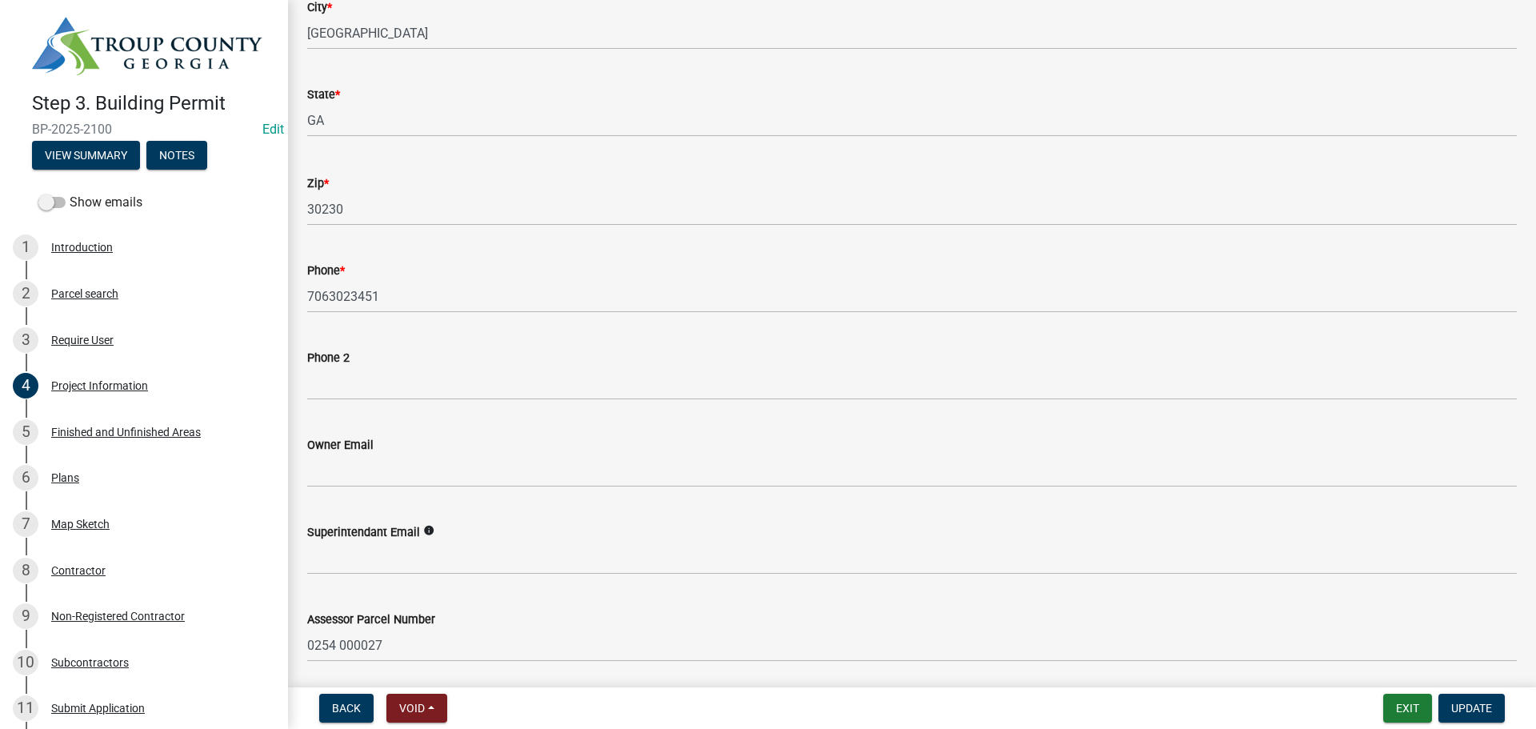
scroll to position [375, 0]
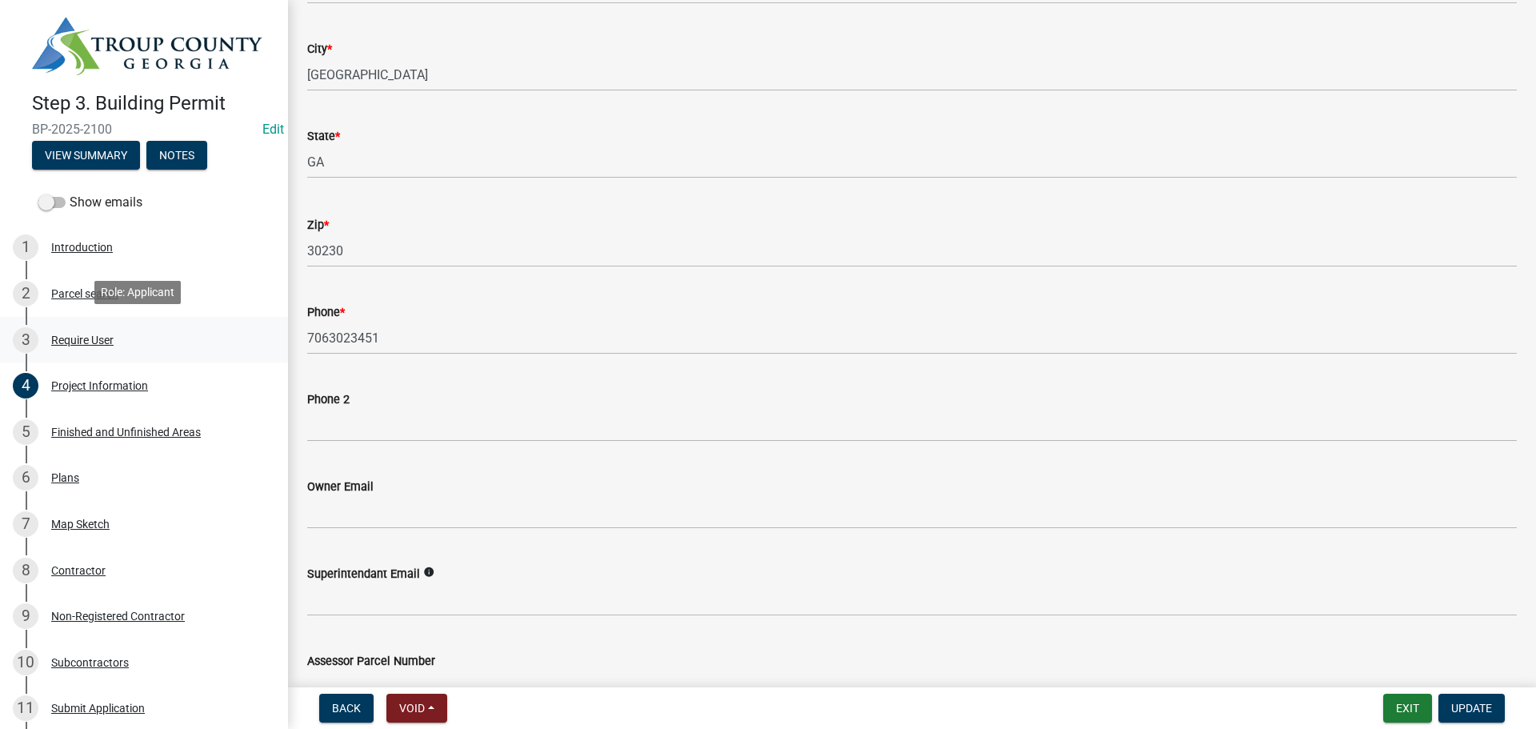
click at [75, 319] on link "3 Require User" at bounding box center [144, 340] width 288 height 46
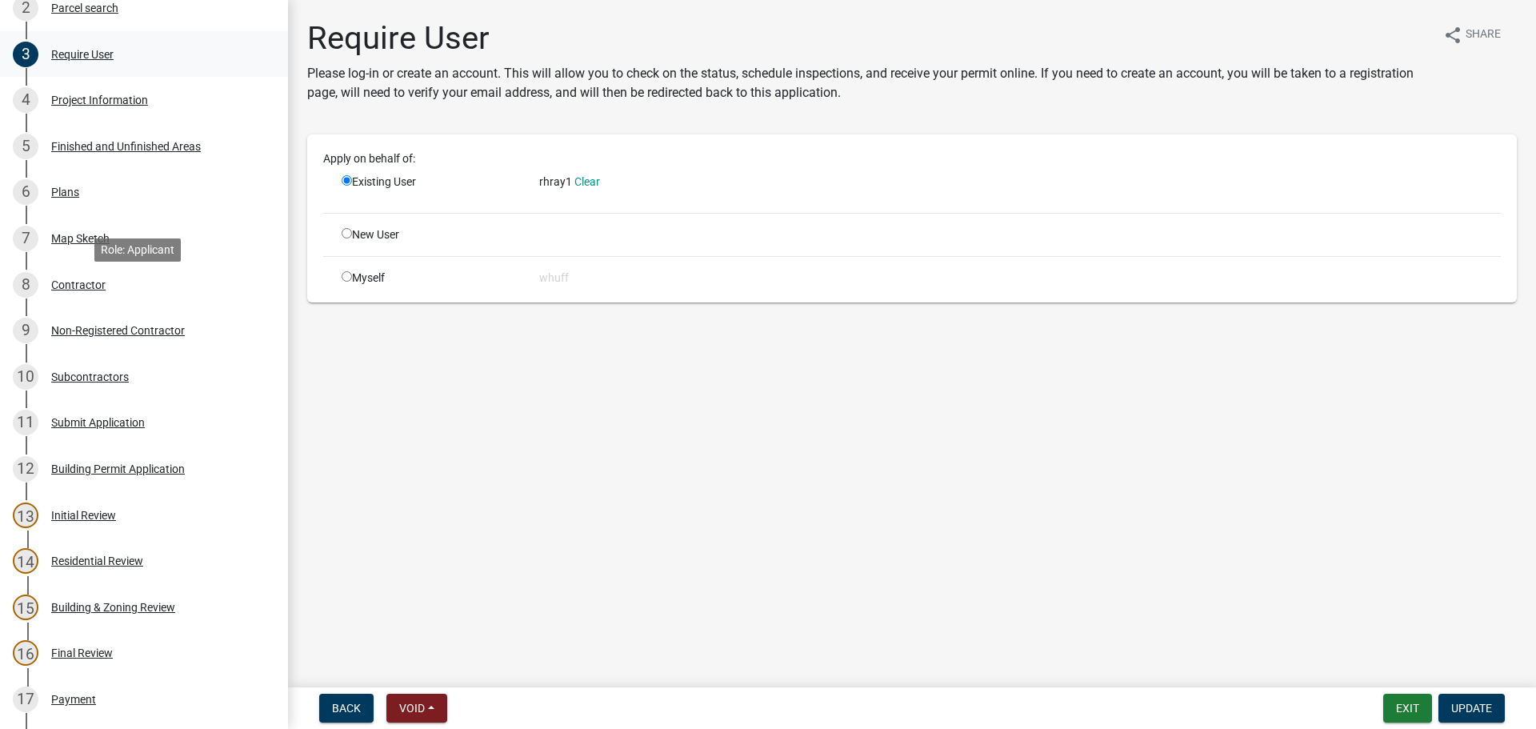
scroll to position [320, 0]
